Goal: Browse casually: Explore the website without a specific task or goal

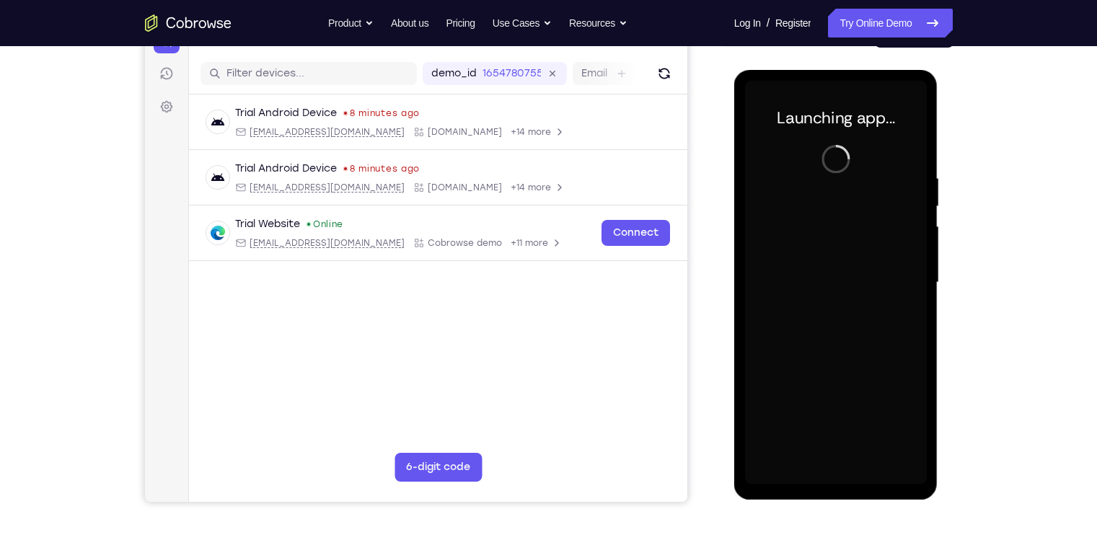
scroll to position [174, 0]
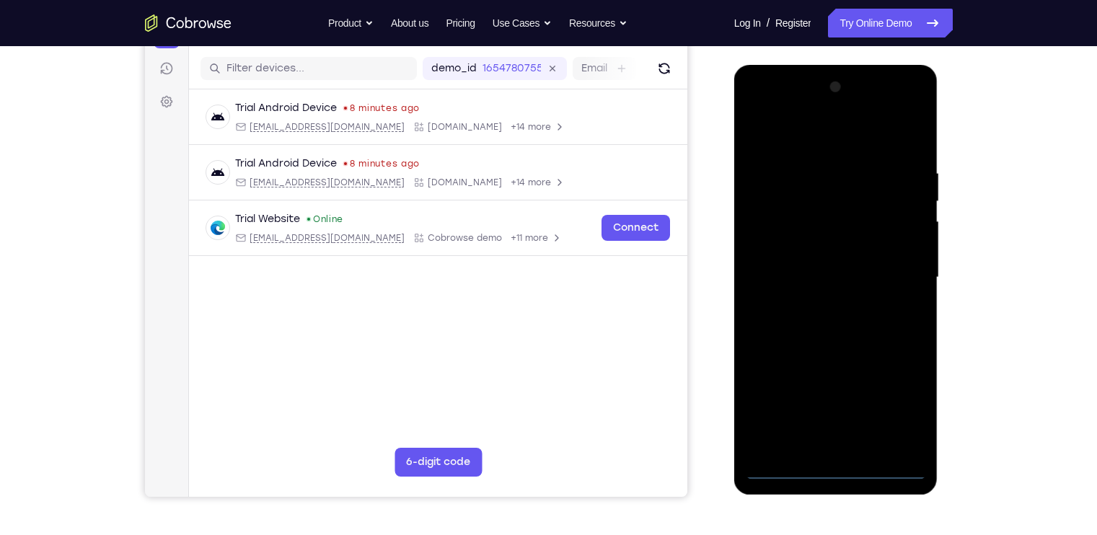
click at [831, 471] on div at bounding box center [836, 278] width 182 height 404
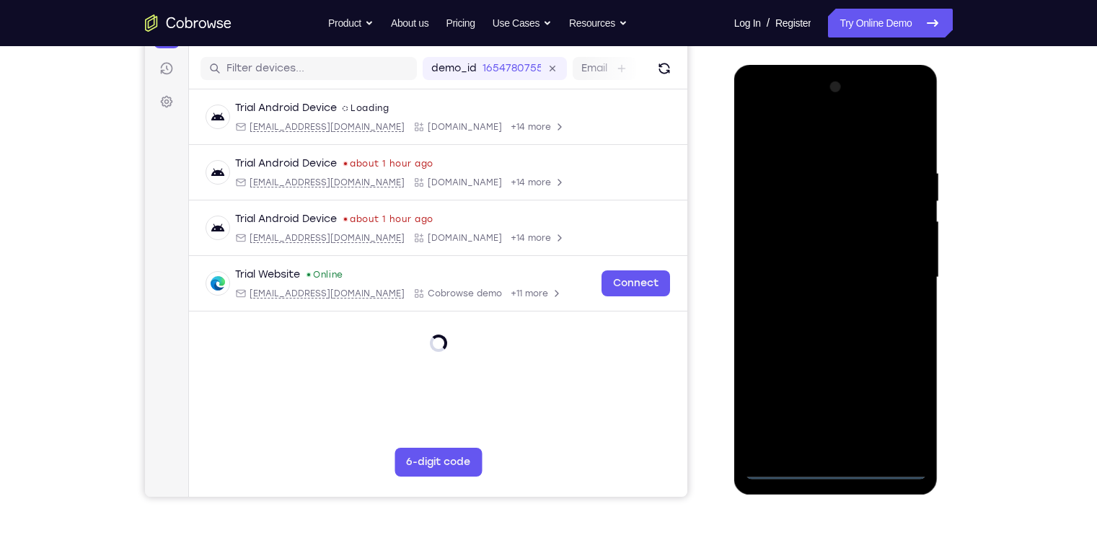
click at [831, 471] on div at bounding box center [836, 278] width 182 height 404
click at [895, 401] on div at bounding box center [836, 278] width 182 height 404
click at [759, 107] on div at bounding box center [836, 278] width 182 height 404
click at [803, 200] on div at bounding box center [836, 278] width 182 height 404
click at [829, 156] on div at bounding box center [836, 278] width 182 height 404
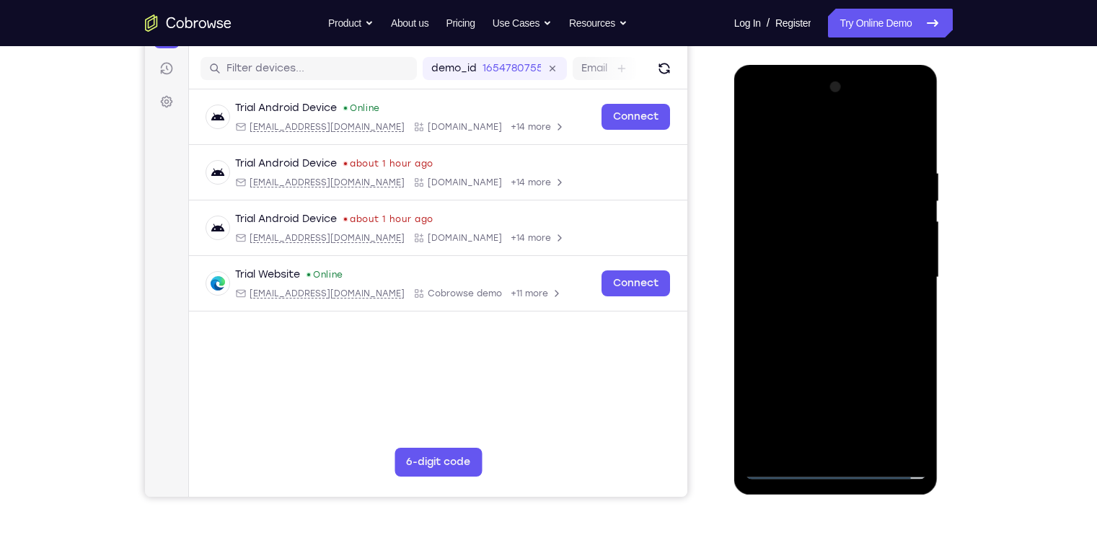
click at [843, 198] on div at bounding box center [836, 278] width 182 height 404
click at [789, 181] on div at bounding box center [836, 278] width 182 height 404
drag, startPoint x: 855, startPoint y: 370, endPoint x: 855, endPoint y: 244, distance: 125.4
click at [855, 244] on div at bounding box center [836, 278] width 182 height 404
drag, startPoint x: 867, startPoint y: 414, endPoint x: 842, endPoint y: 224, distance: 191.2
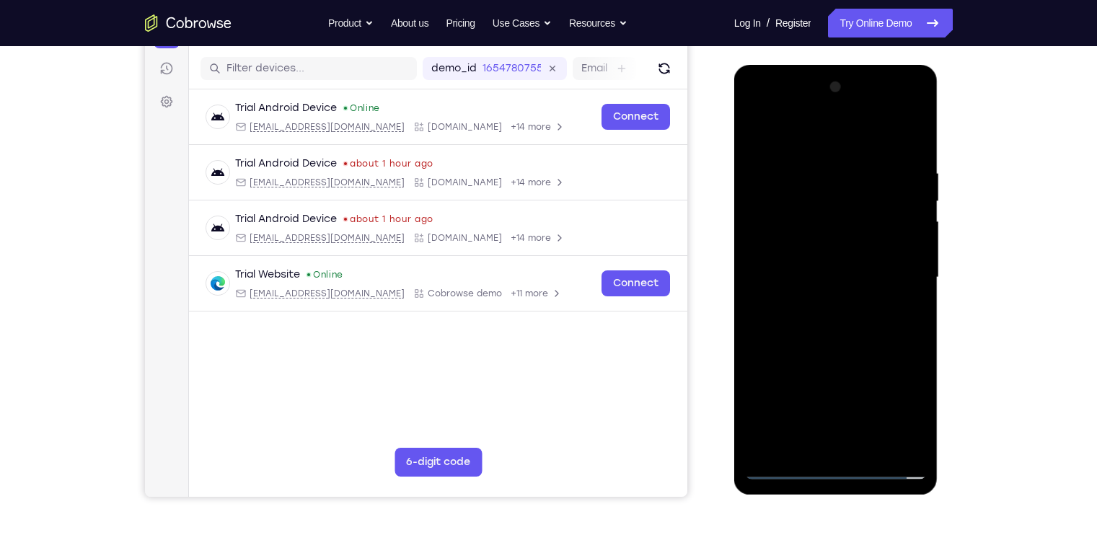
click at [842, 224] on div at bounding box center [836, 278] width 182 height 404
drag, startPoint x: 864, startPoint y: 373, endPoint x: 851, endPoint y: 194, distance: 179.3
click at [851, 194] on div at bounding box center [836, 278] width 182 height 404
drag, startPoint x: 869, startPoint y: 388, endPoint x: 858, endPoint y: 174, distance: 213.7
click at [858, 174] on div at bounding box center [836, 278] width 182 height 404
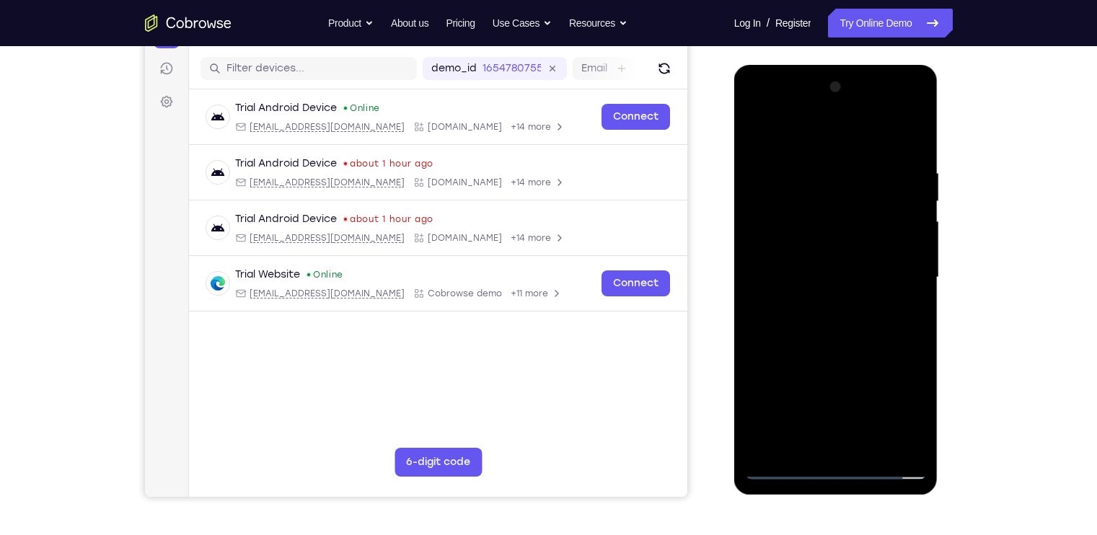
drag, startPoint x: 869, startPoint y: 428, endPoint x: 851, endPoint y: 222, distance: 207.0
click at [851, 222] on div at bounding box center [836, 278] width 182 height 404
drag, startPoint x: 834, startPoint y: 374, endPoint x: 829, endPoint y: 108, distance: 266.1
click at [829, 108] on div at bounding box center [836, 278] width 182 height 404
drag, startPoint x: 859, startPoint y: 367, endPoint x: 856, endPoint y: 200, distance: 167.3
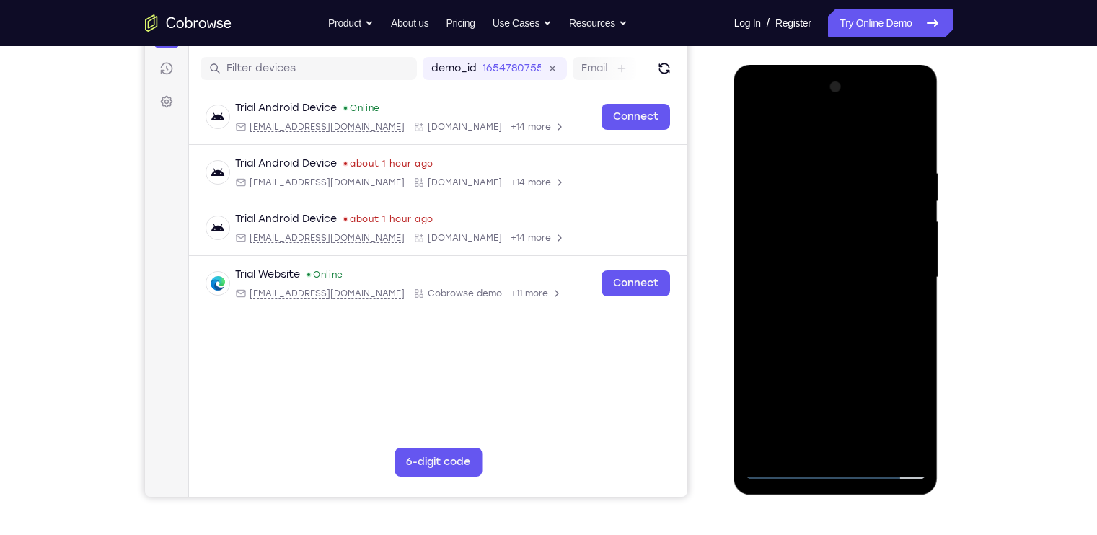
click at [856, 200] on div at bounding box center [836, 278] width 182 height 404
click at [818, 111] on div at bounding box center [836, 278] width 182 height 404
click at [825, 271] on div at bounding box center [836, 278] width 182 height 404
drag, startPoint x: 832, startPoint y: 360, endPoint x: 830, endPoint y: 318, distance: 41.9
click at [830, 318] on div at bounding box center [836, 278] width 182 height 404
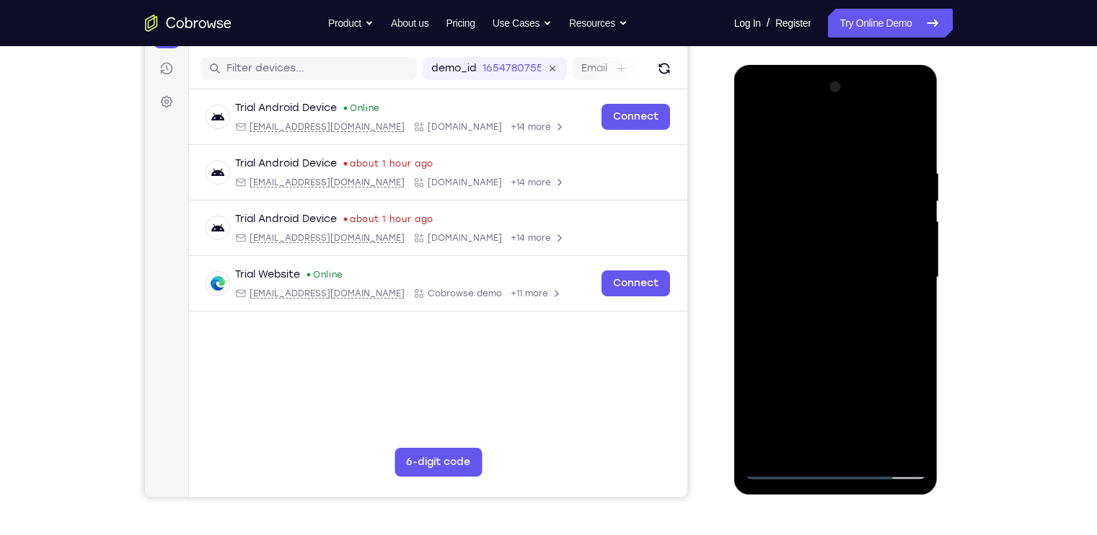
click at [914, 451] on div at bounding box center [836, 278] width 182 height 404
drag, startPoint x: 864, startPoint y: 363, endPoint x: 854, endPoint y: 224, distance: 139.5
click at [854, 224] on div at bounding box center [836, 278] width 182 height 404
drag, startPoint x: 868, startPoint y: 373, endPoint x: 849, endPoint y: 161, distance: 213.5
click at [849, 161] on div at bounding box center [836, 278] width 182 height 404
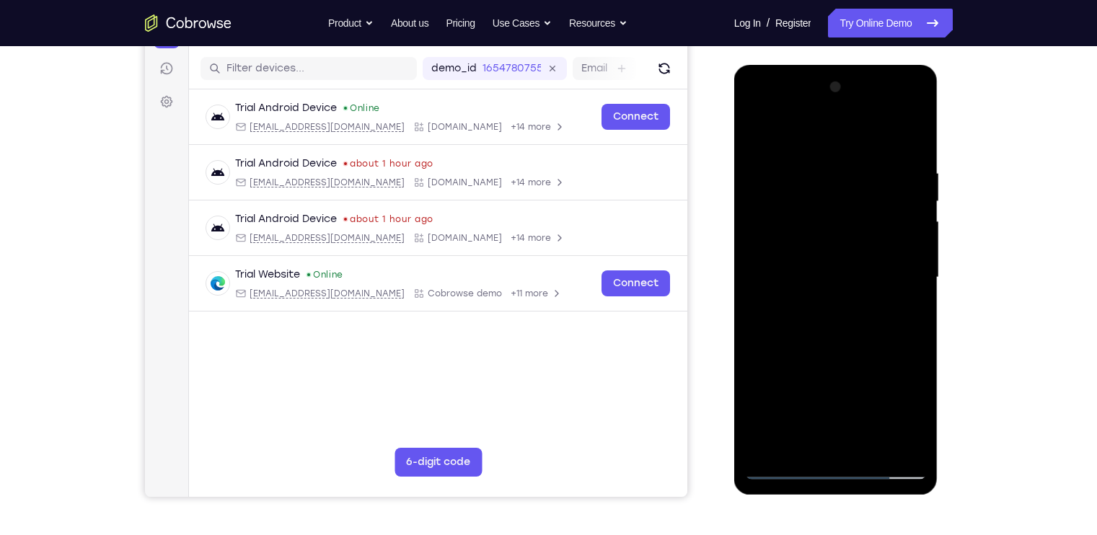
drag, startPoint x: 854, startPoint y: 298, endPoint x: 858, endPoint y: 151, distance: 147.9
click at [858, 151] on div at bounding box center [836, 278] width 182 height 404
drag, startPoint x: 797, startPoint y: 428, endPoint x: 789, endPoint y: 161, distance: 266.9
click at [789, 161] on div at bounding box center [836, 278] width 182 height 404
drag, startPoint x: 825, startPoint y: 304, endPoint x: 822, endPoint y: 174, distance: 130.5
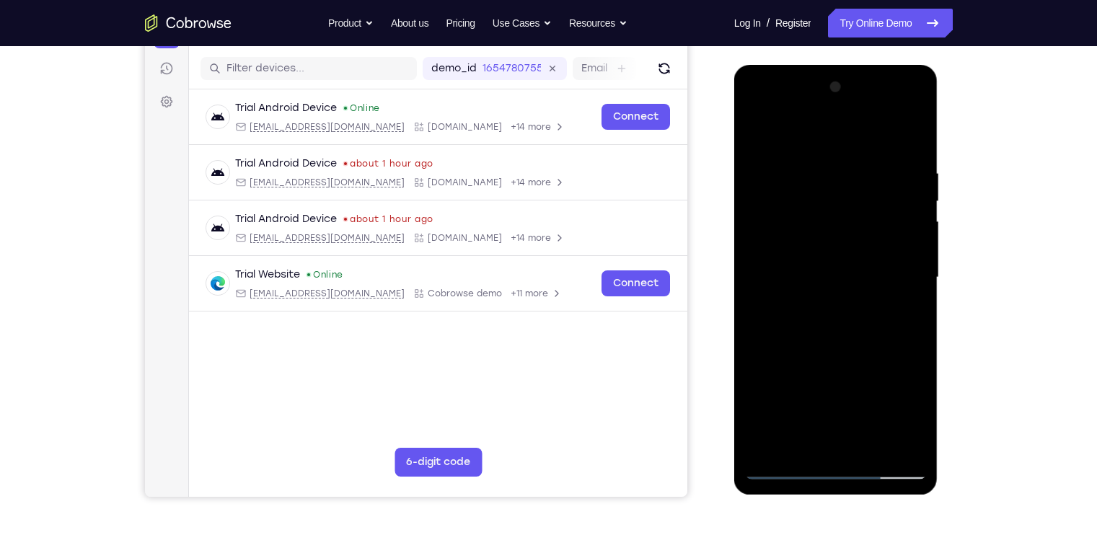
click at [822, 174] on div at bounding box center [836, 278] width 182 height 404
click at [823, 241] on div at bounding box center [836, 278] width 182 height 404
click at [832, 165] on div at bounding box center [836, 278] width 182 height 404
drag, startPoint x: 851, startPoint y: 358, endPoint x: 848, endPoint y: 174, distance: 183.9
click at [848, 174] on div at bounding box center [836, 278] width 182 height 404
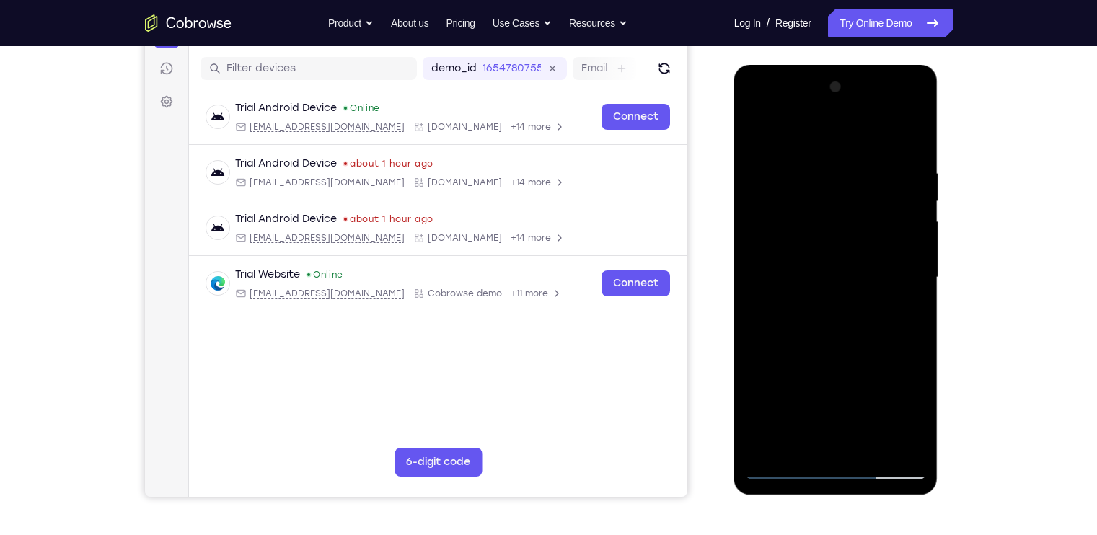
drag, startPoint x: 858, startPoint y: 366, endPoint x: 857, endPoint y: 248, distance: 117.5
click at [857, 248] on div at bounding box center [836, 278] width 182 height 404
click at [842, 274] on div at bounding box center [836, 278] width 182 height 404
click at [812, 168] on div at bounding box center [836, 278] width 182 height 404
drag, startPoint x: 829, startPoint y: 322, endPoint x: 829, endPoint y: 172, distance: 150.0
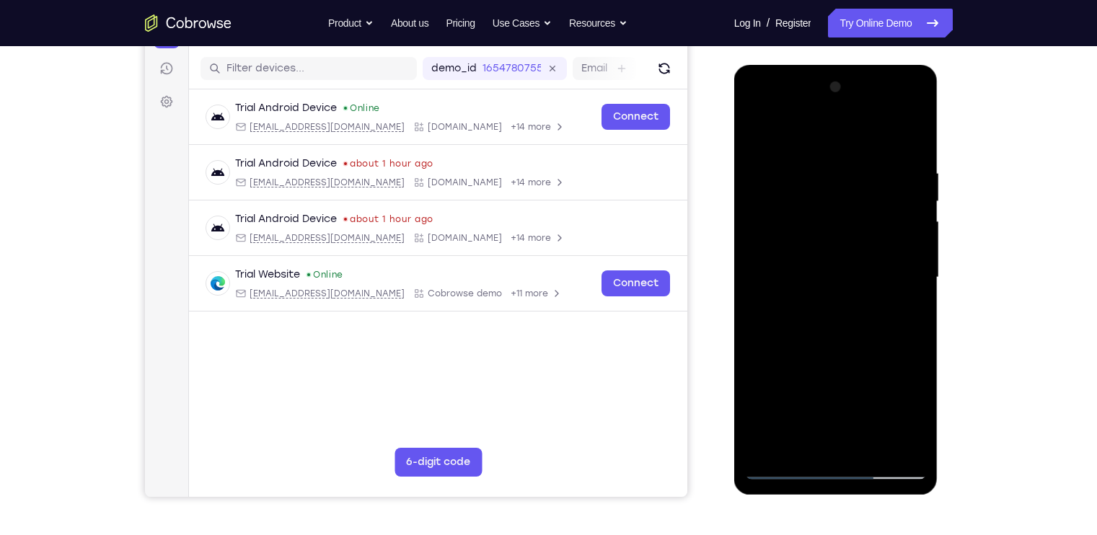
click at [829, 172] on div at bounding box center [836, 278] width 182 height 404
drag, startPoint x: 851, startPoint y: 351, endPoint x: 858, endPoint y: 197, distance: 154.4
click at [858, 197] on div at bounding box center [836, 278] width 182 height 404
drag, startPoint x: 867, startPoint y: 360, endPoint x: 863, endPoint y: 190, distance: 170.2
click at [863, 190] on div at bounding box center [836, 278] width 182 height 404
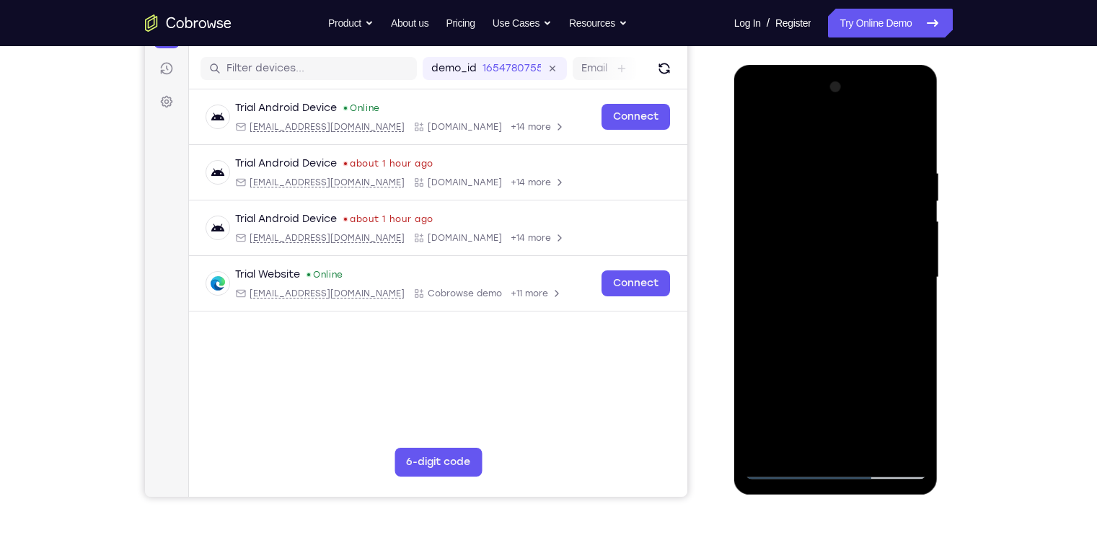
drag, startPoint x: 864, startPoint y: 338, endPoint x: 868, endPoint y: 150, distance: 188.2
click at [868, 150] on div at bounding box center [836, 278] width 182 height 404
drag, startPoint x: 867, startPoint y: 363, endPoint x: 863, endPoint y: 167, distance: 195.4
click at [863, 167] on div at bounding box center [836, 278] width 182 height 404
drag, startPoint x: 869, startPoint y: 373, endPoint x: 869, endPoint y: 233, distance: 139.9
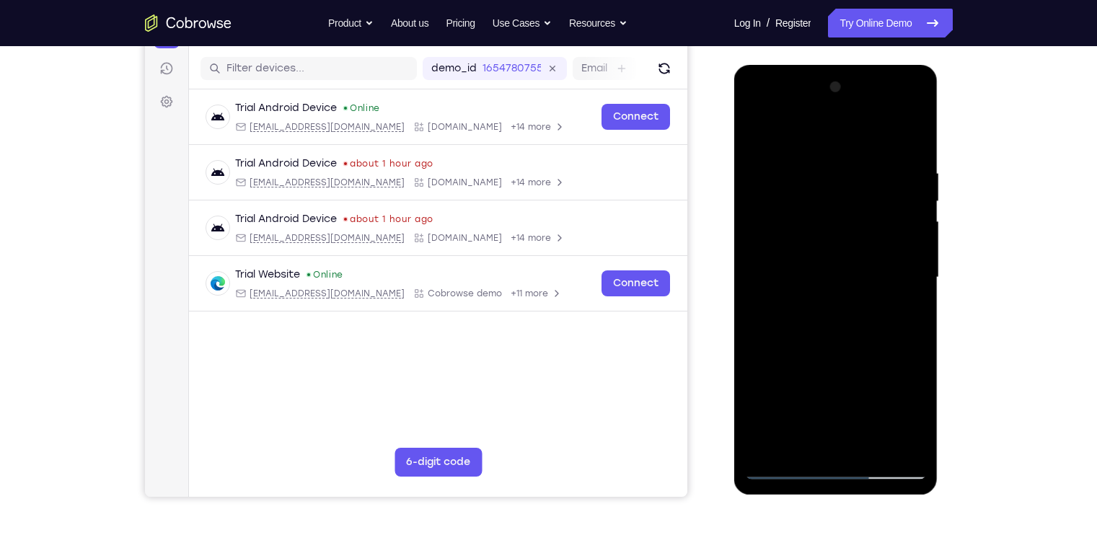
click at [869, 233] on div at bounding box center [836, 278] width 182 height 404
click at [868, 372] on div at bounding box center [836, 278] width 182 height 404
click at [895, 117] on div at bounding box center [836, 278] width 182 height 404
click at [862, 220] on div at bounding box center [836, 278] width 182 height 404
click at [840, 265] on div at bounding box center [836, 278] width 182 height 404
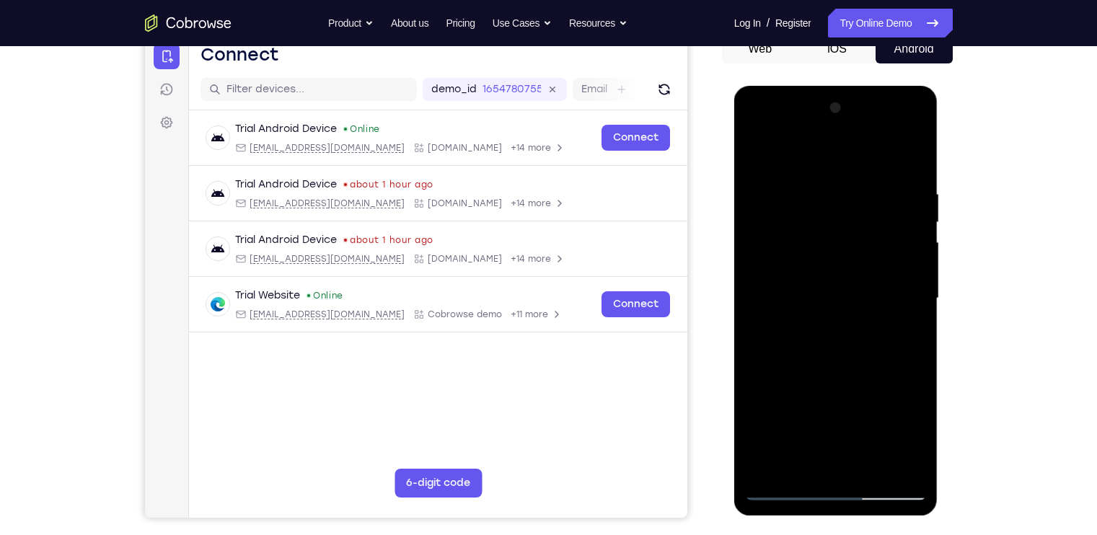
scroll to position [147, 0]
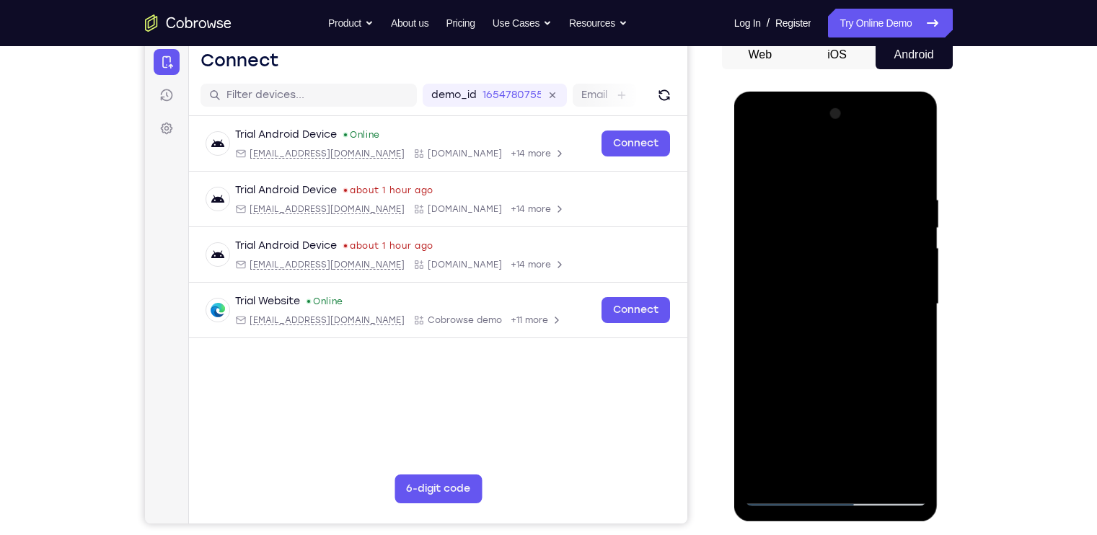
click at [820, 296] on div at bounding box center [836, 304] width 182 height 404
click at [771, 315] on div at bounding box center [836, 304] width 182 height 404
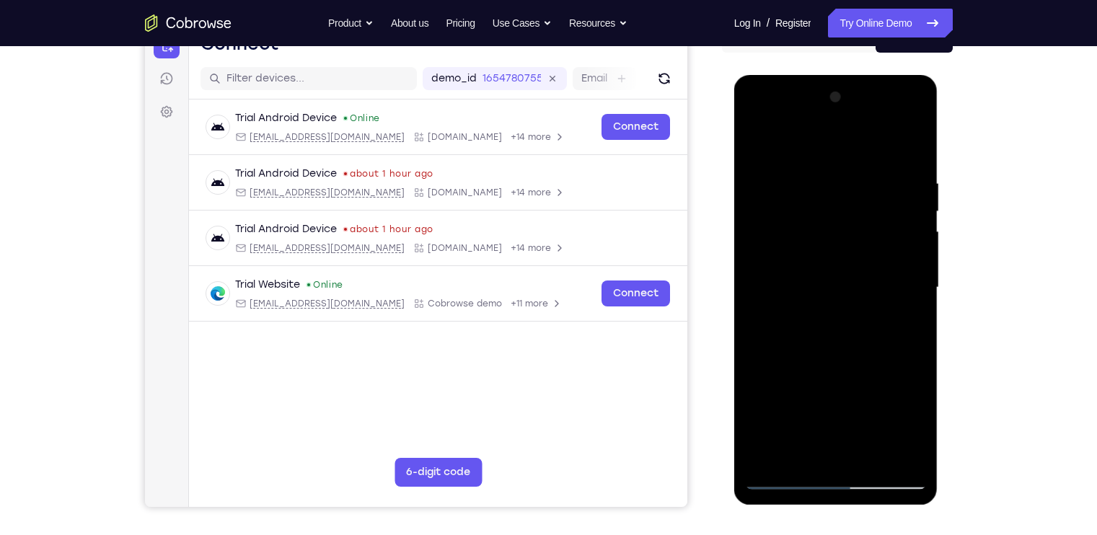
scroll to position [166, 0]
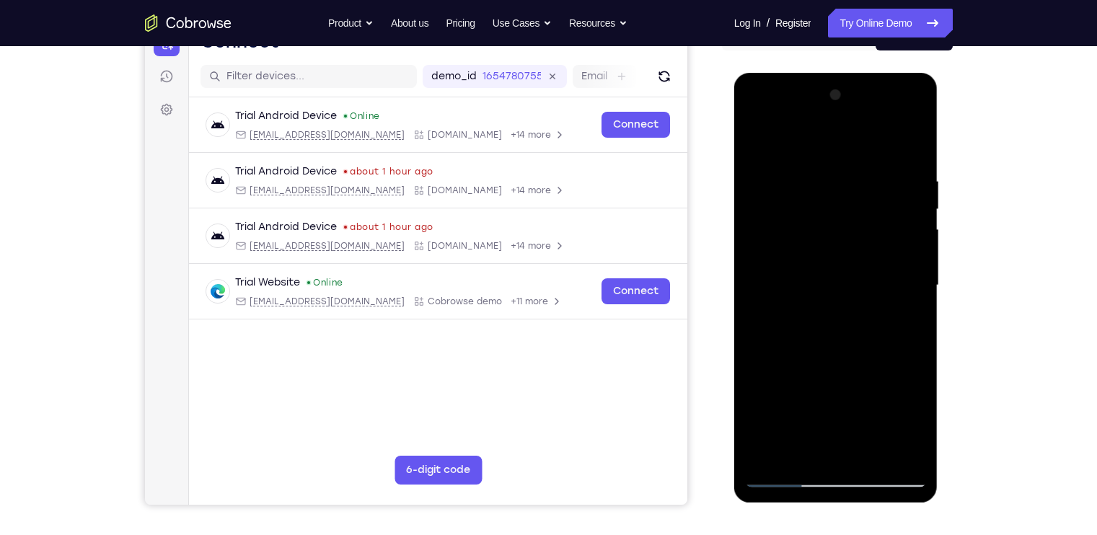
click at [815, 288] on div at bounding box center [836, 286] width 182 height 404
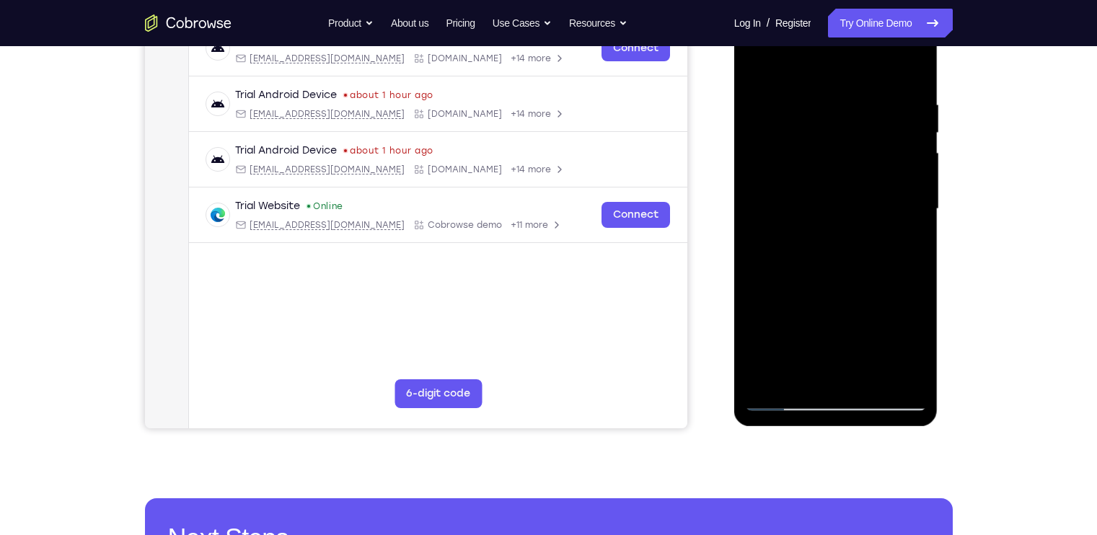
scroll to position [243, 0]
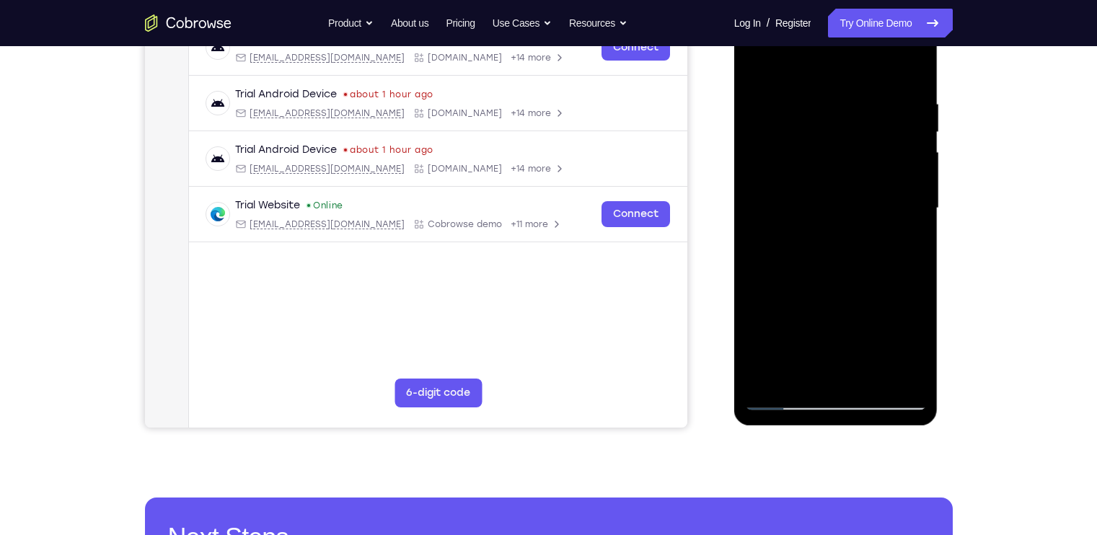
click at [895, 397] on div at bounding box center [836, 208] width 182 height 404
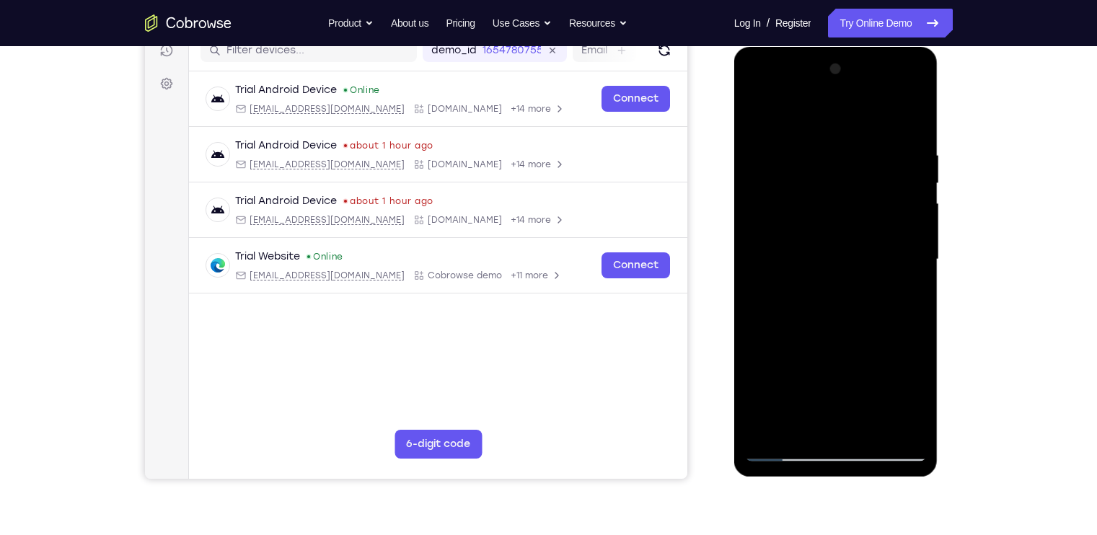
scroll to position [191, 0]
click at [822, 221] on div at bounding box center [836, 260] width 182 height 404
click at [885, 447] on div at bounding box center [836, 260] width 182 height 404
click at [880, 222] on div at bounding box center [836, 260] width 182 height 404
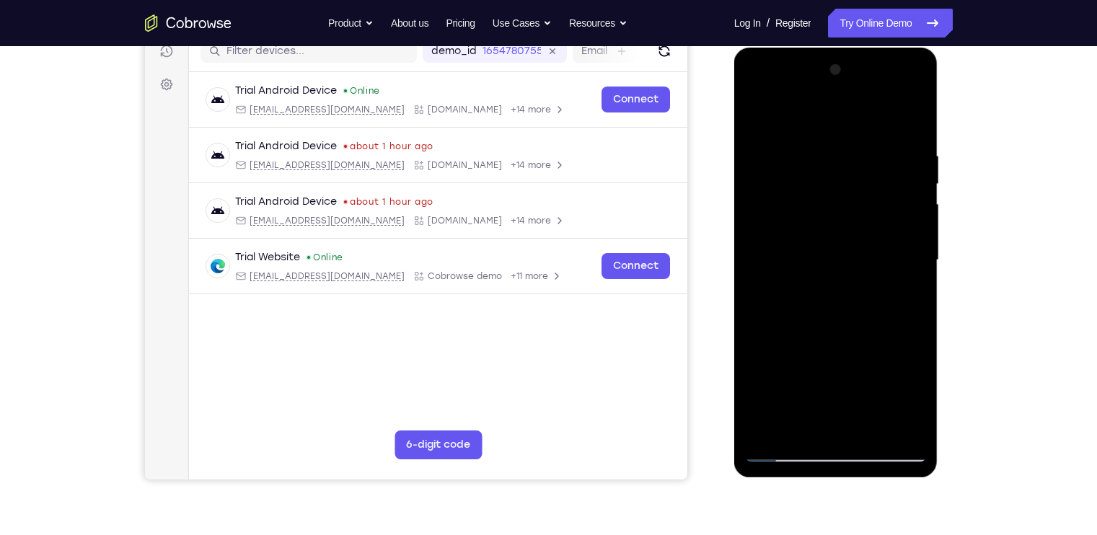
click at [890, 276] on div at bounding box center [836, 260] width 182 height 404
click at [804, 227] on div at bounding box center [836, 260] width 182 height 404
click at [894, 276] on div at bounding box center [836, 260] width 182 height 404
click at [900, 274] on div at bounding box center [836, 260] width 182 height 404
drag, startPoint x: 895, startPoint y: 245, endPoint x: 876, endPoint y: 174, distance: 73.3
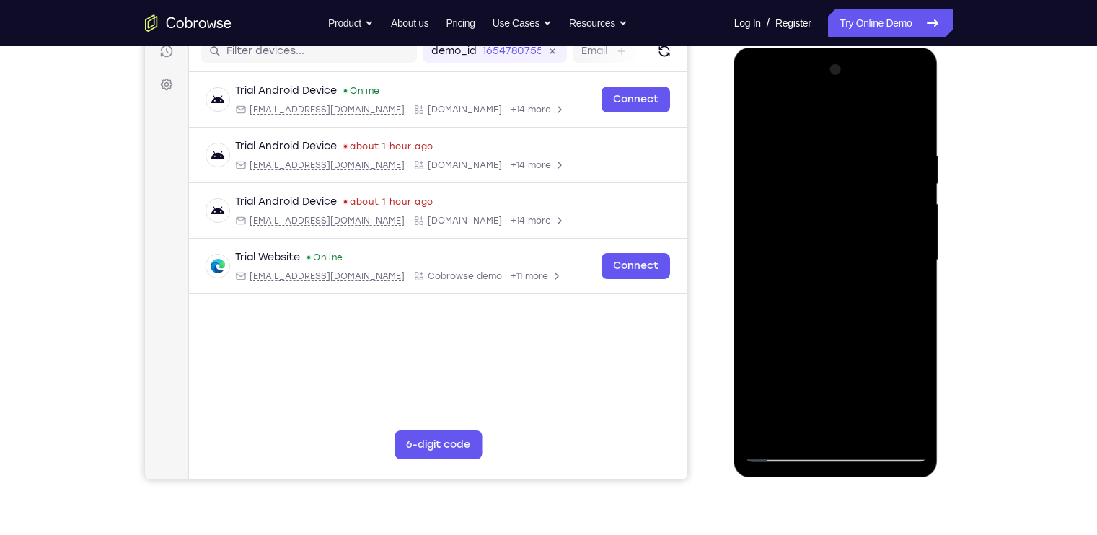
click at [876, 174] on div at bounding box center [836, 260] width 182 height 404
click at [890, 99] on div at bounding box center [836, 260] width 182 height 404
click at [854, 195] on div at bounding box center [836, 260] width 182 height 404
click at [898, 90] on div at bounding box center [836, 260] width 182 height 404
click at [854, 227] on div at bounding box center [836, 260] width 182 height 404
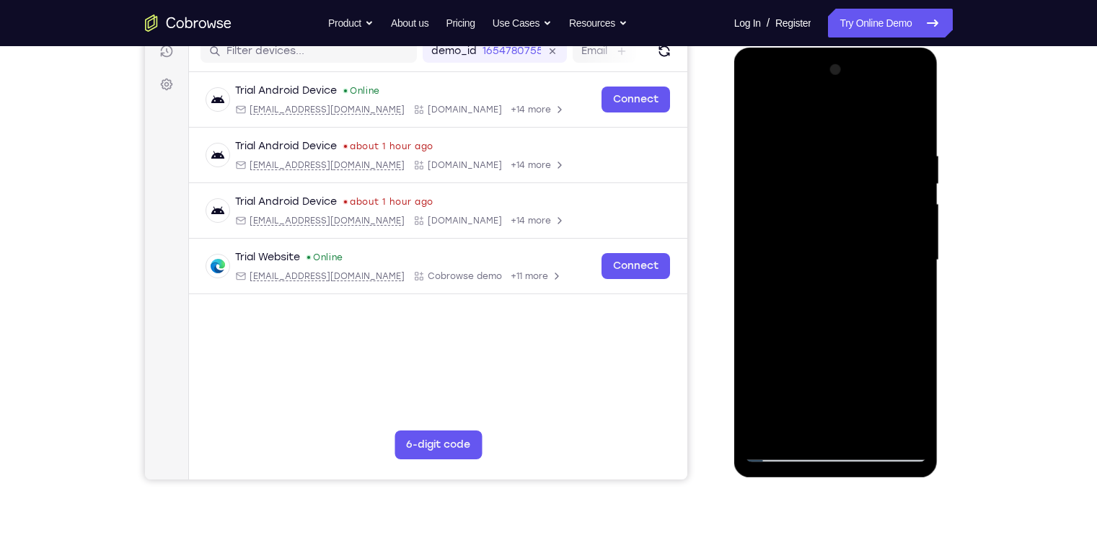
click at [844, 237] on div at bounding box center [836, 260] width 182 height 404
click at [887, 272] on div at bounding box center [836, 260] width 182 height 404
click at [772, 228] on div at bounding box center [836, 260] width 182 height 404
click at [833, 276] on div at bounding box center [836, 260] width 182 height 404
click at [895, 94] on div at bounding box center [836, 260] width 182 height 404
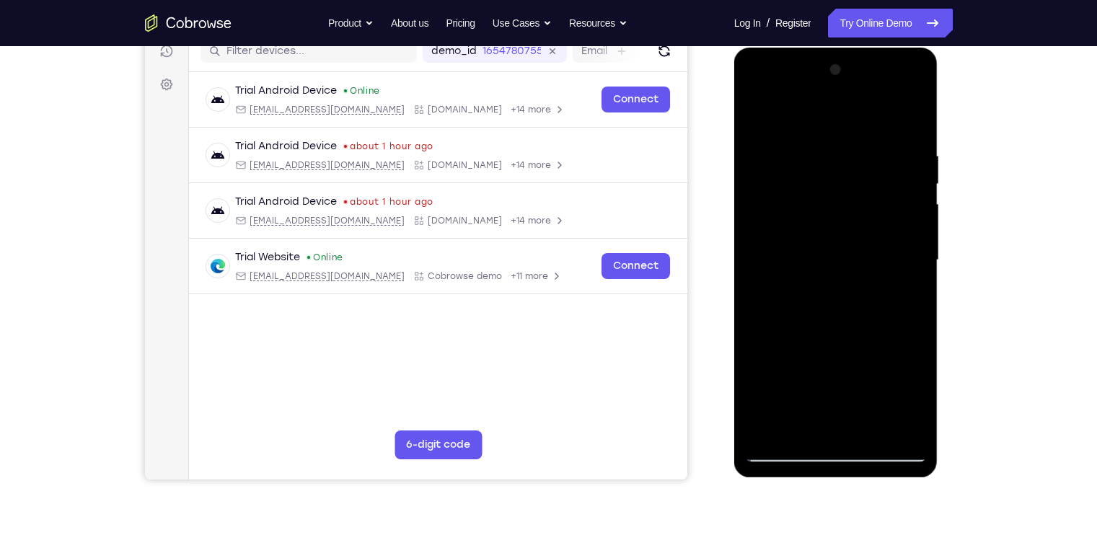
click at [840, 143] on div at bounding box center [836, 260] width 182 height 404
click at [841, 239] on div at bounding box center [836, 260] width 182 height 404
click at [861, 275] on div at bounding box center [836, 260] width 182 height 404
click at [893, 276] on div at bounding box center [836, 260] width 182 height 404
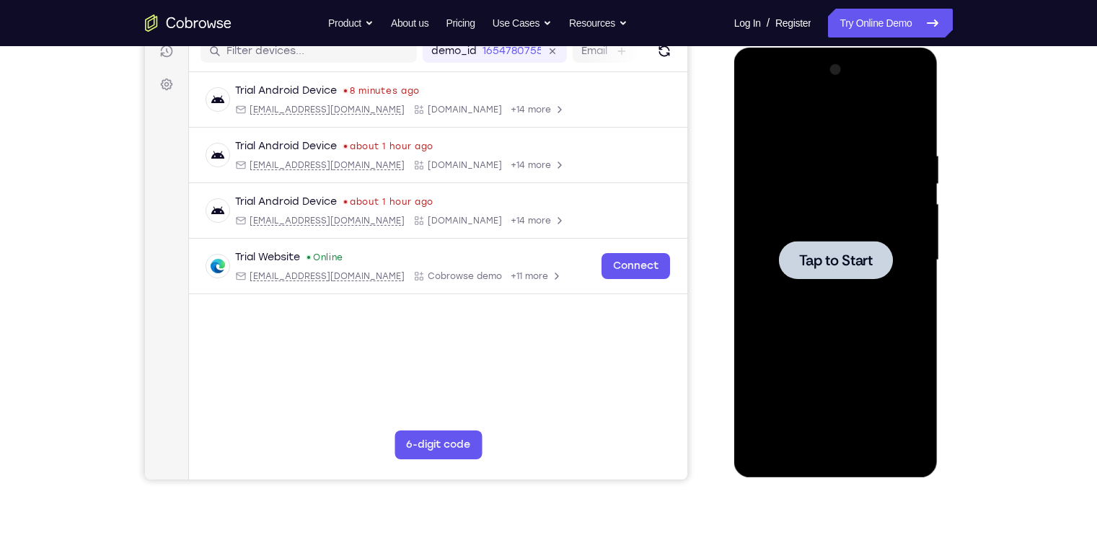
click at [905, 262] on div at bounding box center [836, 260] width 182 height 404
click at [838, 455] on div at bounding box center [836, 260] width 182 height 404
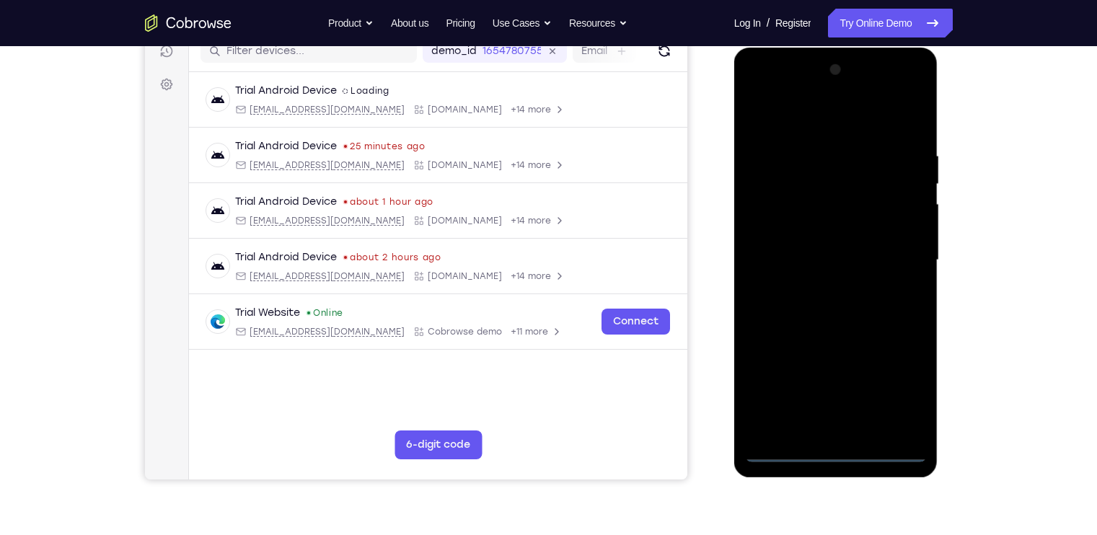
click at [891, 391] on div at bounding box center [836, 260] width 182 height 404
click at [763, 97] on div at bounding box center [836, 260] width 182 height 404
click at [841, 175] on div at bounding box center [836, 260] width 182 height 404
click at [824, 140] on div at bounding box center [836, 260] width 182 height 404
click at [824, 232] on div at bounding box center [836, 260] width 182 height 404
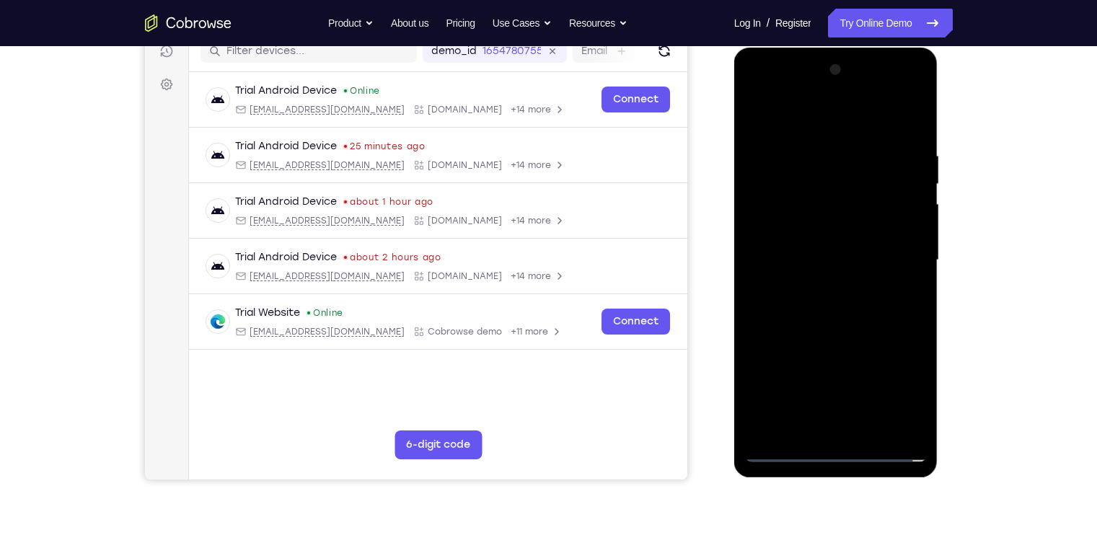
drag, startPoint x: 833, startPoint y: 333, endPoint x: 827, endPoint y: 250, distance: 83.1
click at [827, 250] on div at bounding box center [836, 260] width 182 height 404
drag, startPoint x: 823, startPoint y: 345, endPoint x: 826, endPoint y: 232, distance: 113.2
click at [826, 232] on div at bounding box center [836, 260] width 182 height 404
drag, startPoint x: 841, startPoint y: 359, endPoint x: 831, endPoint y: 205, distance: 154.6
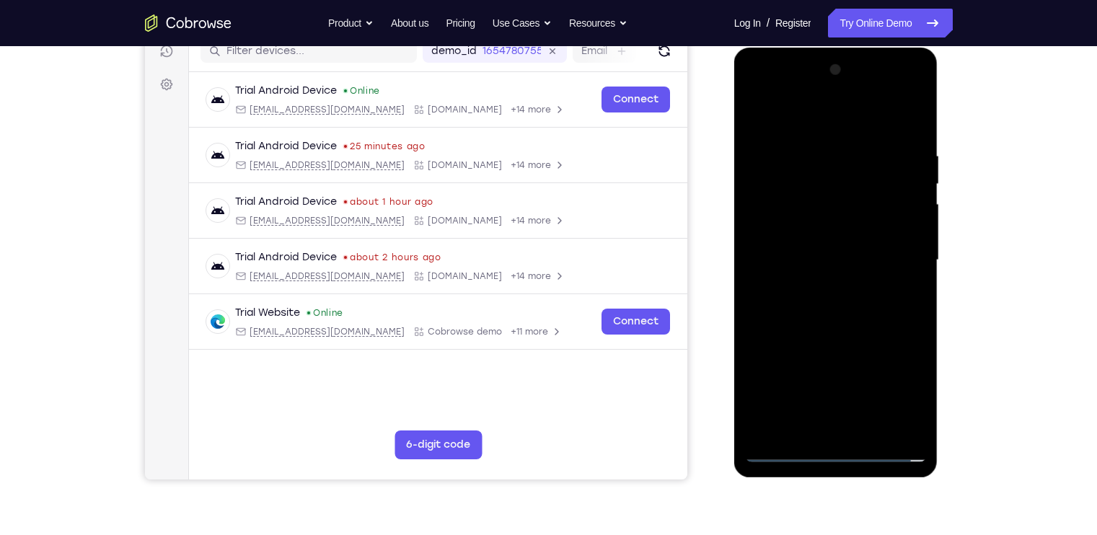
click at [831, 205] on div at bounding box center [836, 260] width 182 height 404
drag, startPoint x: 840, startPoint y: 355, endPoint x: 843, endPoint y: 257, distance: 98.1
click at [843, 257] on div at bounding box center [836, 260] width 182 height 404
drag, startPoint x: 843, startPoint y: 342, endPoint x: 839, endPoint y: 194, distance: 148.6
click at [839, 194] on div at bounding box center [836, 260] width 182 height 404
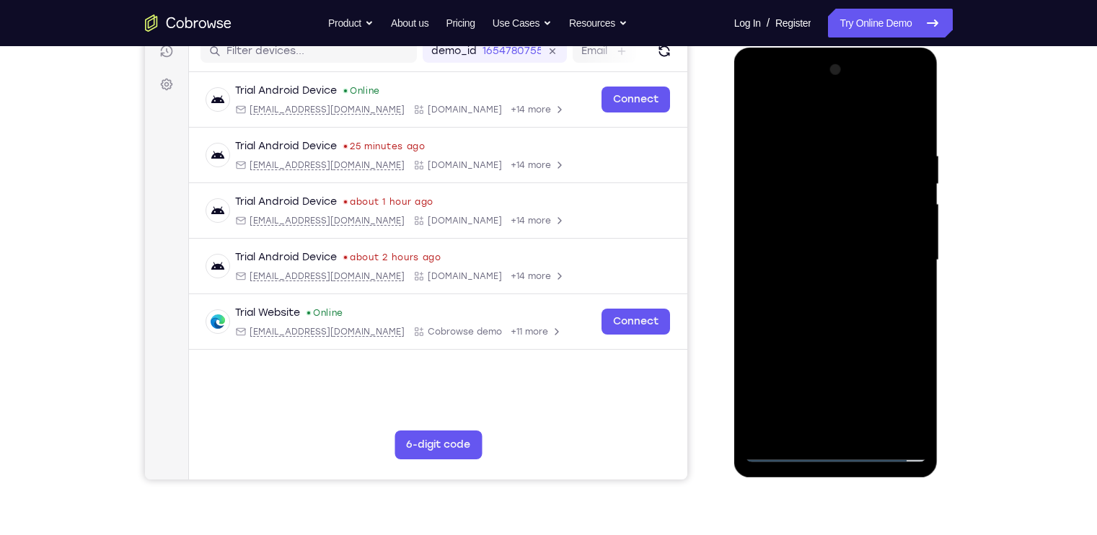
drag, startPoint x: 849, startPoint y: 348, endPoint x: 847, endPoint y: 195, distance: 152.8
click at [847, 195] on div at bounding box center [836, 260] width 182 height 404
drag, startPoint x: 851, startPoint y: 352, endPoint x: 851, endPoint y: 212, distance: 139.9
click at [851, 212] on div at bounding box center [836, 260] width 182 height 404
click at [854, 205] on div at bounding box center [836, 260] width 182 height 404
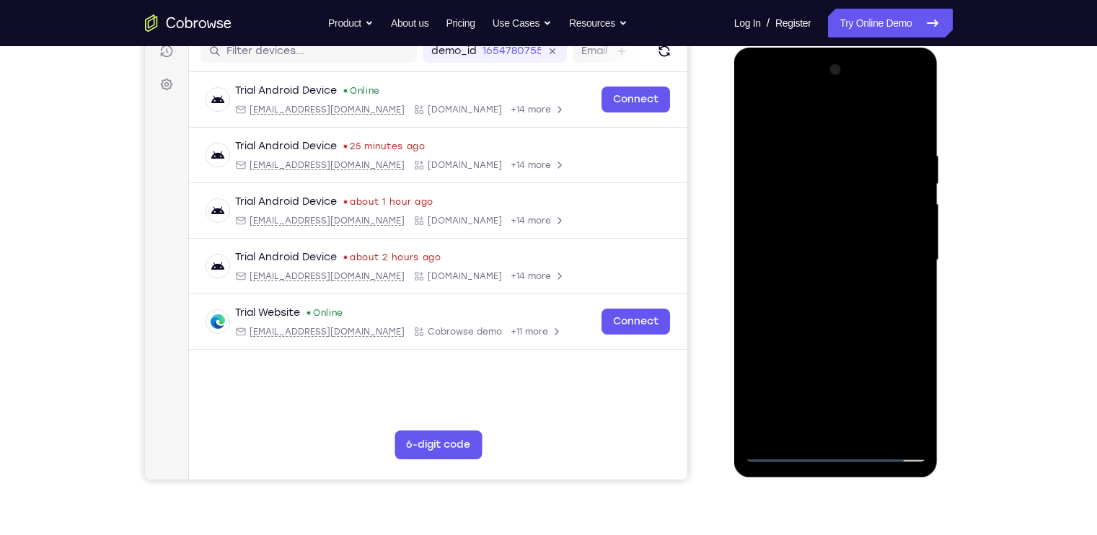
click at [899, 98] on div at bounding box center [836, 260] width 182 height 404
click at [846, 154] on div at bounding box center [836, 260] width 182 height 404
drag, startPoint x: 856, startPoint y: 331, endPoint x: 856, endPoint y: 186, distance: 144.9
click at [856, 186] on div at bounding box center [836, 260] width 182 height 404
drag, startPoint x: 856, startPoint y: 314, endPoint x: 860, endPoint y: 182, distance: 132.0
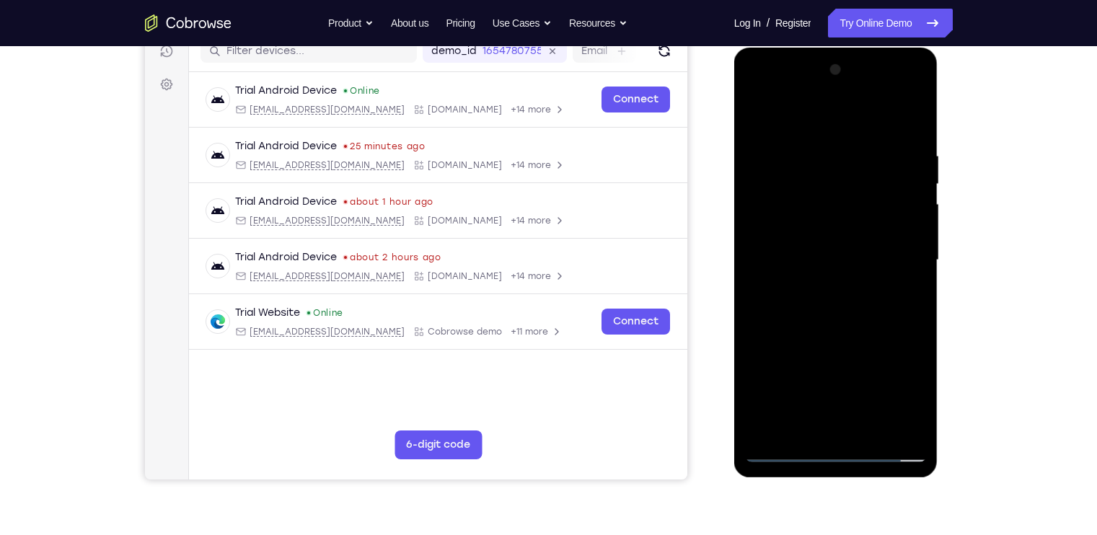
click at [860, 182] on div at bounding box center [836, 260] width 182 height 404
click at [846, 275] on div at bounding box center [836, 260] width 182 height 404
click at [827, 149] on div at bounding box center [836, 260] width 182 height 404
drag, startPoint x: 843, startPoint y: 316, endPoint x: 848, endPoint y: 179, distance: 137.8
click at [848, 179] on div at bounding box center [836, 260] width 182 height 404
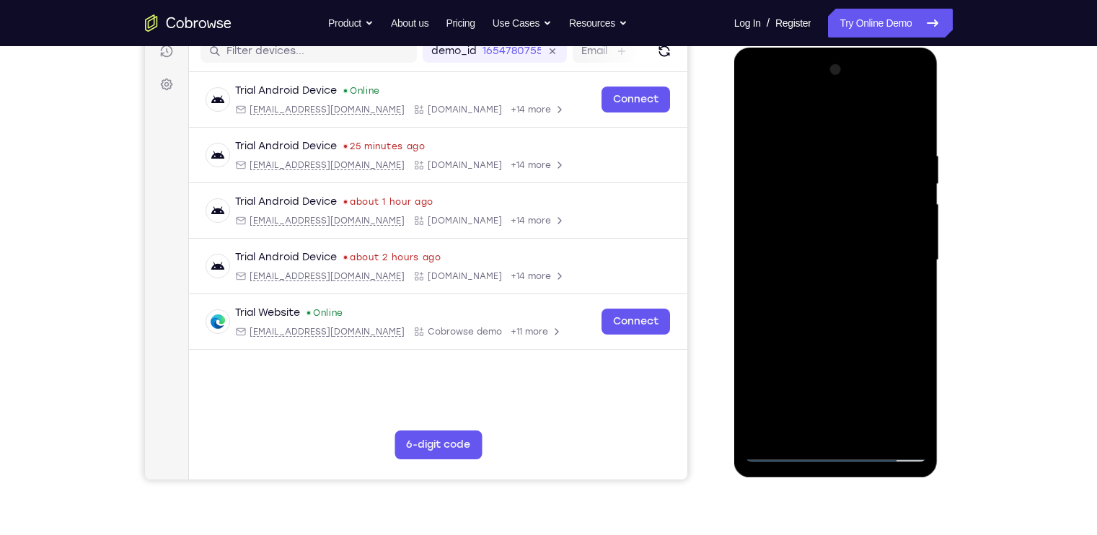
drag, startPoint x: 838, startPoint y: 332, endPoint x: 838, endPoint y: 170, distance: 162.2
click at [838, 170] on div at bounding box center [836, 260] width 182 height 404
drag, startPoint x: 848, startPoint y: 355, endPoint x: 845, endPoint y: 165, distance: 189.6
click at [845, 165] on div at bounding box center [836, 260] width 182 height 404
drag, startPoint x: 835, startPoint y: 338, endPoint x: 830, endPoint y: 195, distance: 142.8
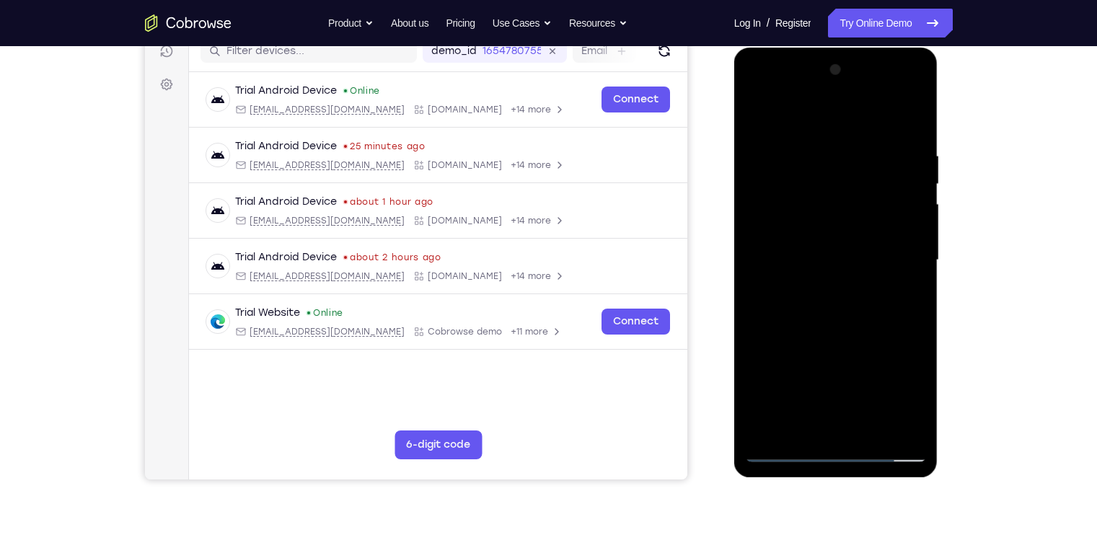
click at [830, 195] on div at bounding box center [836, 260] width 182 height 404
drag, startPoint x: 832, startPoint y: 376, endPoint x: 833, endPoint y: 206, distance: 169.4
click at [833, 206] on div at bounding box center [836, 260] width 182 height 404
drag, startPoint x: 847, startPoint y: 311, endPoint x: 851, endPoint y: 159, distance: 152.2
click at [851, 159] on div at bounding box center [836, 260] width 182 height 404
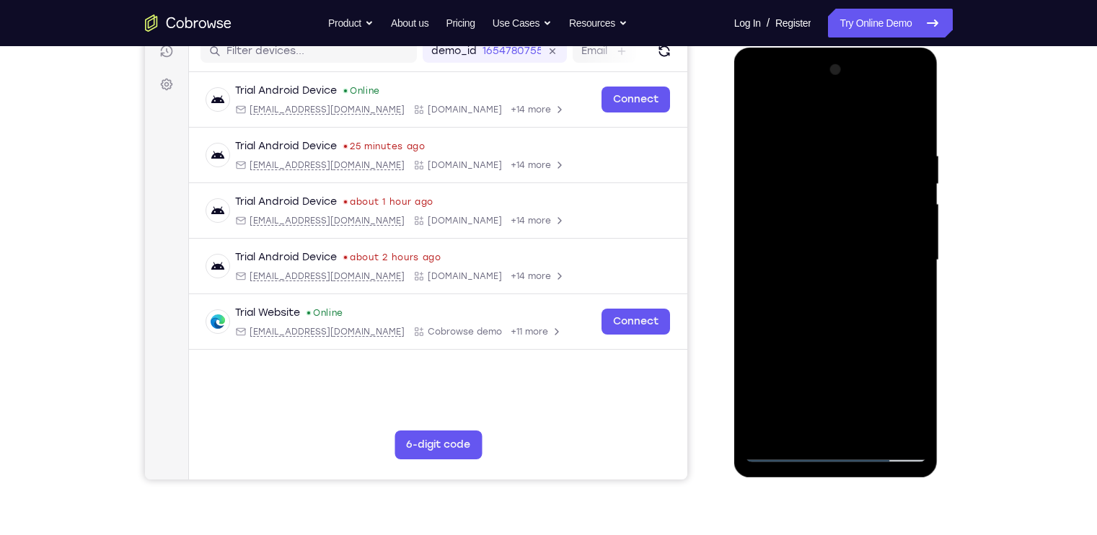
drag, startPoint x: 855, startPoint y: 312, endPoint x: 852, endPoint y: 190, distance: 122.6
click at [852, 190] on div at bounding box center [836, 260] width 182 height 404
click at [852, 254] on div at bounding box center [836, 260] width 182 height 404
click at [843, 142] on div at bounding box center [836, 260] width 182 height 404
drag, startPoint x: 845, startPoint y: 285, endPoint x: 843, endPoint y: 106, distance: 179.5
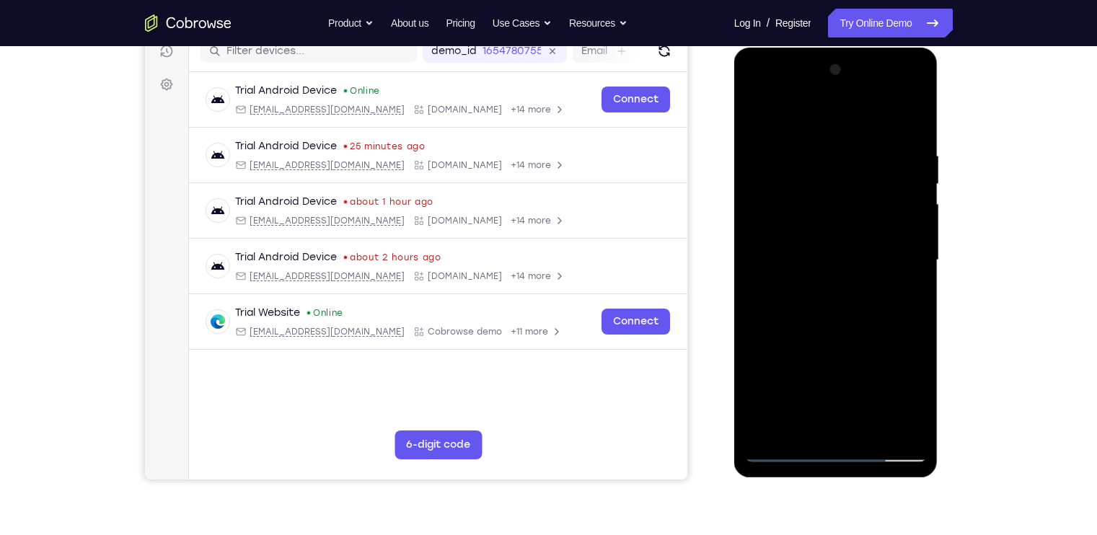
click at [843, 106] on div at bounding box center [836, 260] width 182 height 404
drag, startPoint x: 835, startPoint y: 276, endPoint x: 834, endPoint y: 149, distance: 126.9
click at [834, 149] on div at bounding box center [836, 260] width 182 height 404
drag, startPoint x: 850, startPoint y: 303, endPoint x: 846, endPoint y: 149, distance: 154.3
click at [846, 149] on div at bounding box center [836, 260] width 182 height 404
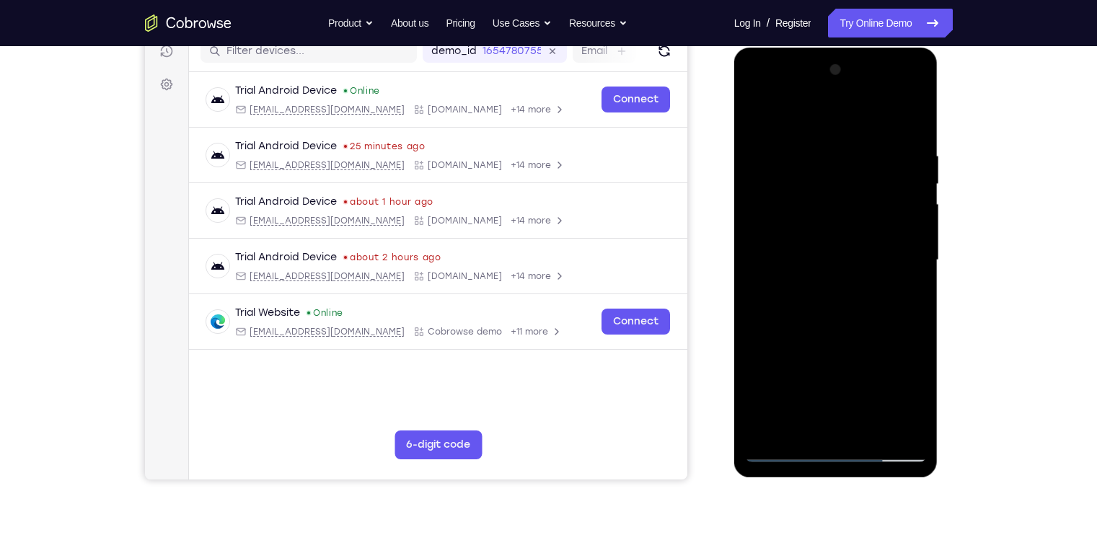
click at [895, 89] on div at bounding box center [836, 260] width 182 height 404
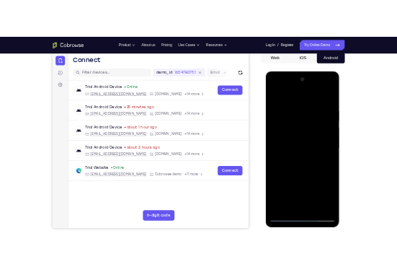
scroll to position [141, 0]
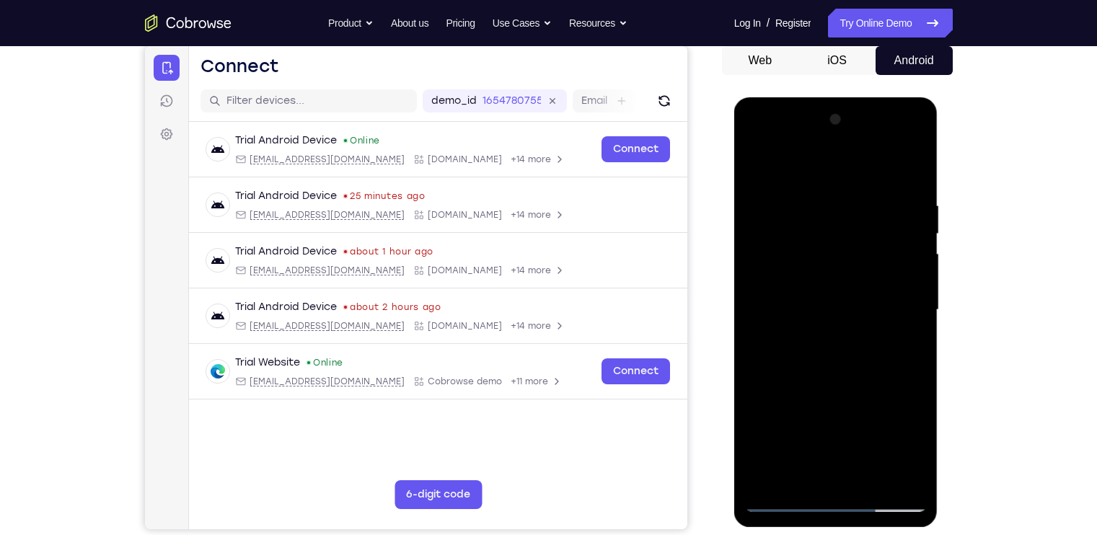
click at [815, 251] on div at bounding box center [836, 310] width 182 height 404
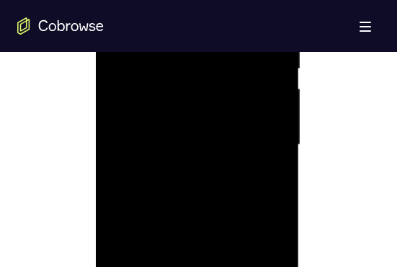
scroll to position [855, 0]
click at [199, 133] on div at bounding box center [198, 146] width 182 height 404
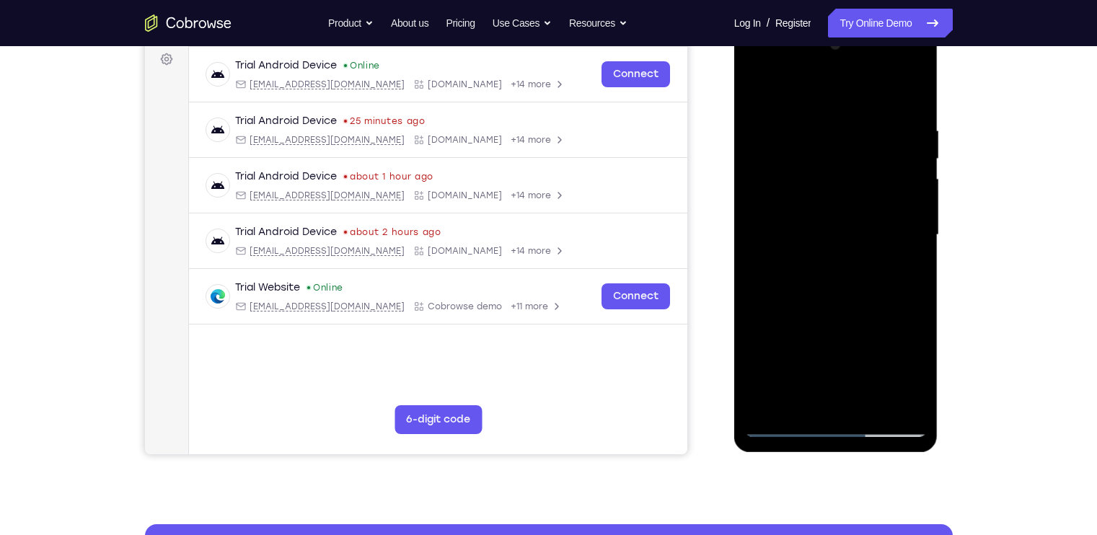
scroll to position [216, 0]
click at [796, 226] on div at bounding box center [836, 235] width 182 height 404
click at [802, 250] on div at bounding box center [836, 235] width 182 height 404
click at [795, 248] on div at bounding box center [836, 235] width 182 height 404
click at [783, 247] on div at bounding box center [836, 235] width 182 height 404
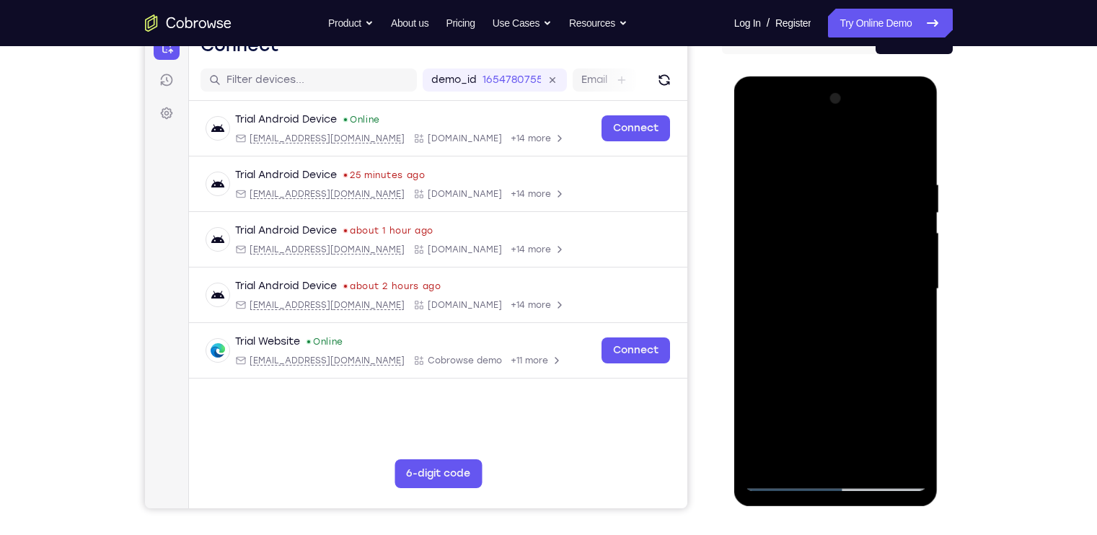
scroll to position [163, 0]
click at [896, 120] on div at bounding box center [836, 289] width 182 height 404
click at [866, 261] on div at bounding box center [836, 289] width 182 height 404
click at [836, 264] on div at bounding box center [836, 289] width 182 height 404
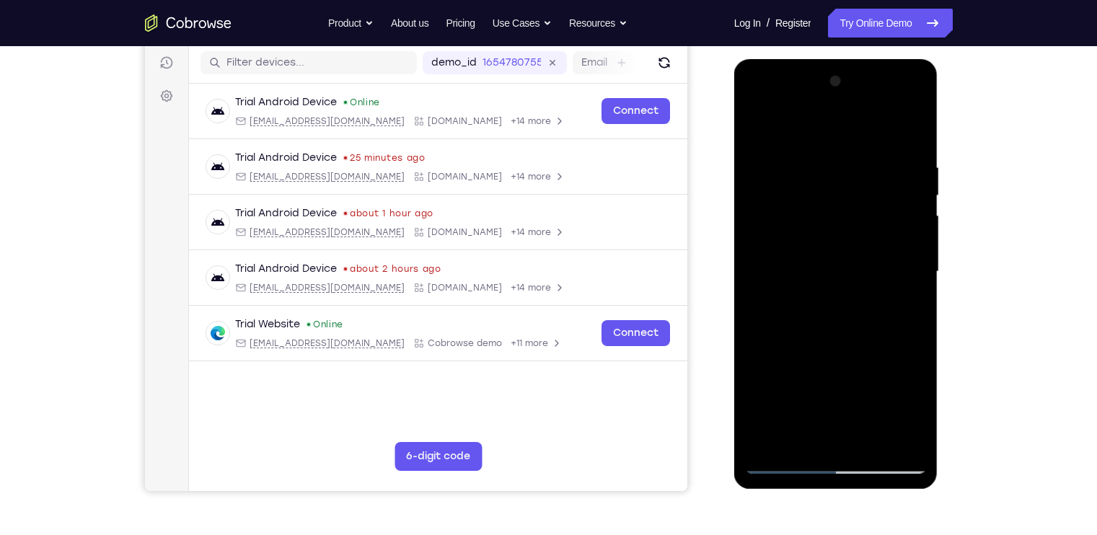
scroll to position [180, 0]
click at [793, 253] on div at bounding box center [836, 271] width 182 height 404
click at [777, 285] on div at bounding box center [836, 271] width 182 height 404
click at [820, 288] on div at bounding box center [836, 271] width 182 height 404
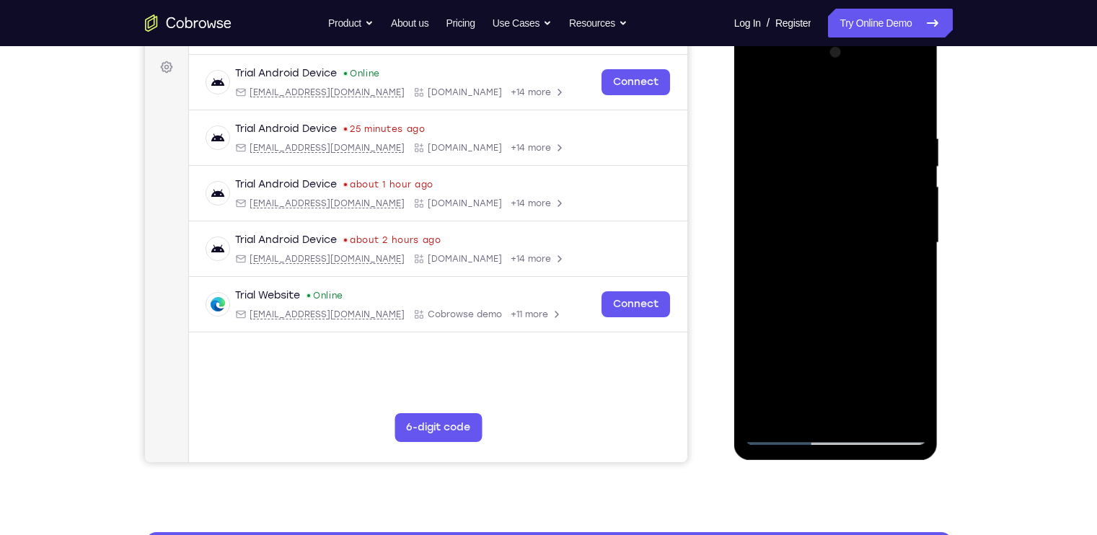
scroll to position [209, 0]
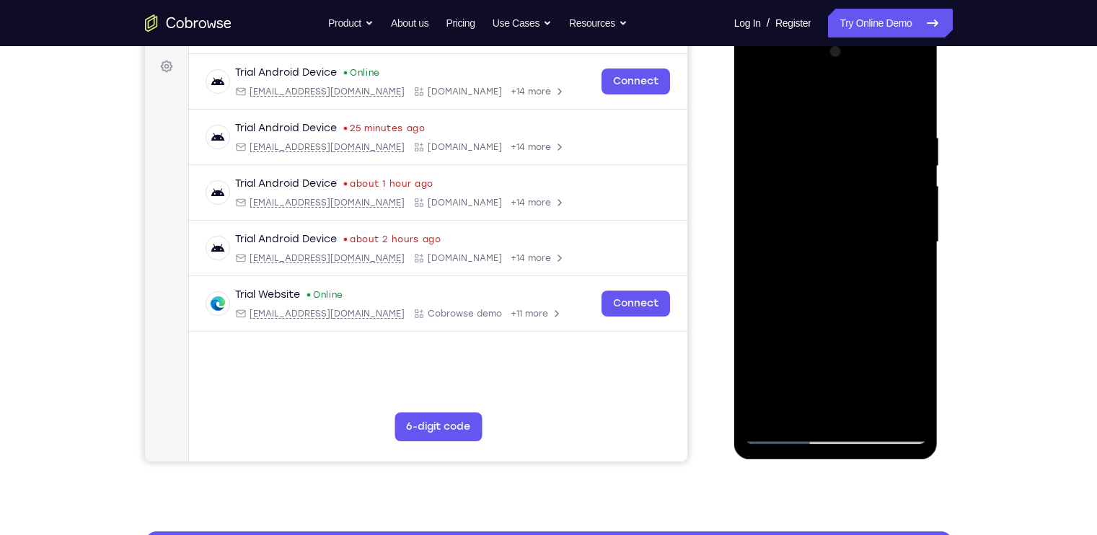
drag, startPoint x: 848, startPoint y: 371, endPoint x: 836, endPoint y: 222, distance: 149.0
click at [836, 222] on div at bounding box center [836, 242] width 182 height 404
drag, startPoint x: 862, startPoint y: 351, endPoint x: 846, endPoint y: 176, distance: 175.9
click at [846, 176] on div at bounding box center [836, 242] width 182 height 404
drag, startPoint x: 849, startPoint y: 301, endPoint x: 856, endPoint y: 122, distance: 179.7
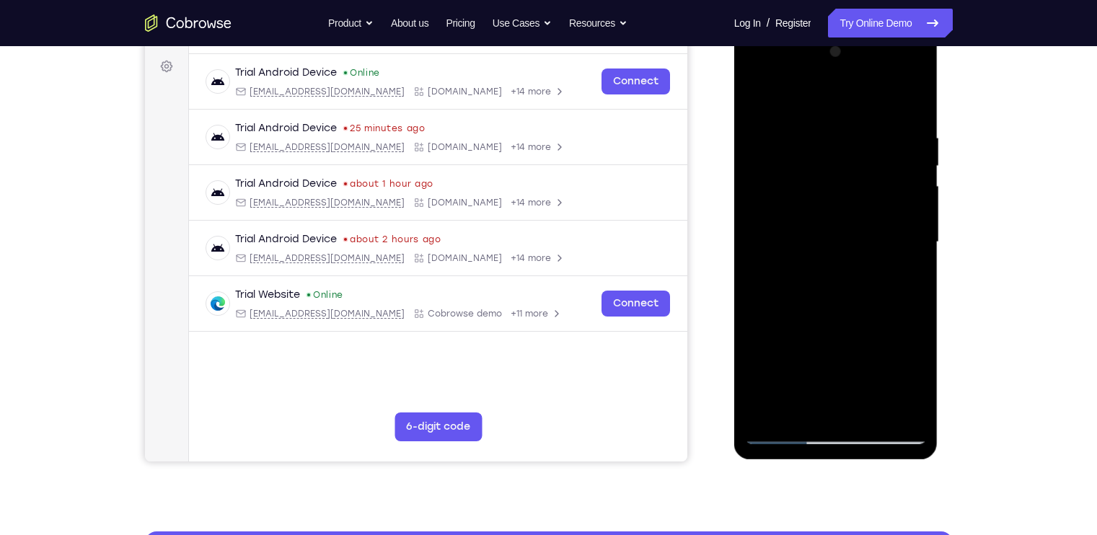
click at [856, 122] on div at bounding box center [836, 242] width 182 height 404
drag, startPoint x: 858, startPoint y: 362, endPoint x: 871, endPoint y: 129, distance: 233.2
click at [871, 129] on div at bounding box center [836, 242] width 182 height 404
drag, startPoint x: 863, startPoint y: 307, endPoint x: 866, endPoint y: 164, distance: 142.8
click at [866, 164] on div at bounding box center [836, 242] width 182 height 404
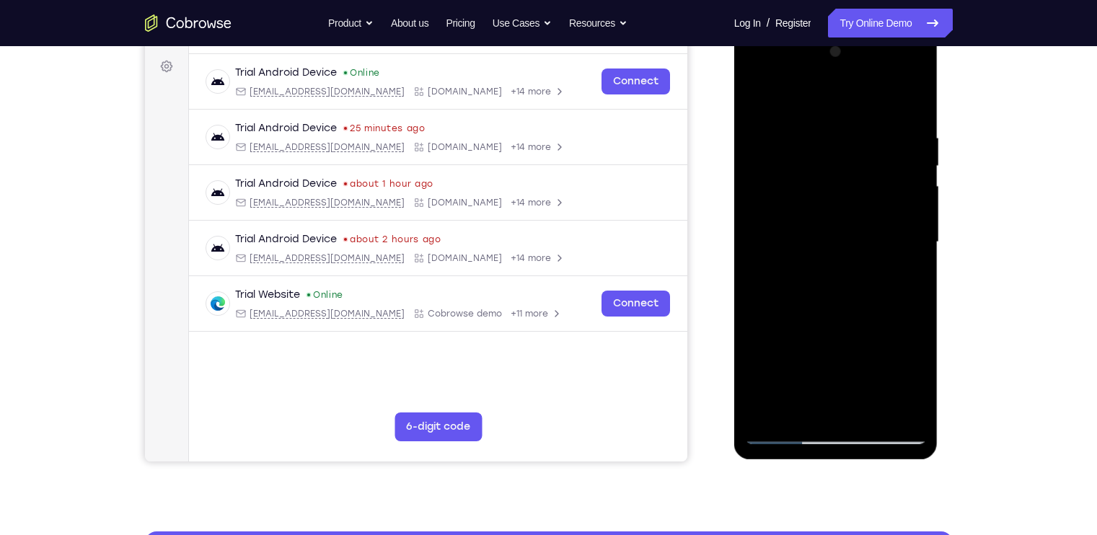
drag, startPoint x: 863, startPoint y: 309, endPoint x: 845, endPoint y: 350, distance: 44.2
click at [845, 350] on div at bounding box center [836, 242] width 182 height 404
drag, startPoint x: 845, startPoint y: 350, endPoint x: 864, endPoint y: 205, distance: 145.5
click at [864, 205] on div at bounding box center [836, 242] width 182 height 404
drag, startPoint x: 851, startPoint y: 350, endPoint x: 846, endPoint y: 205, distance: 145.7
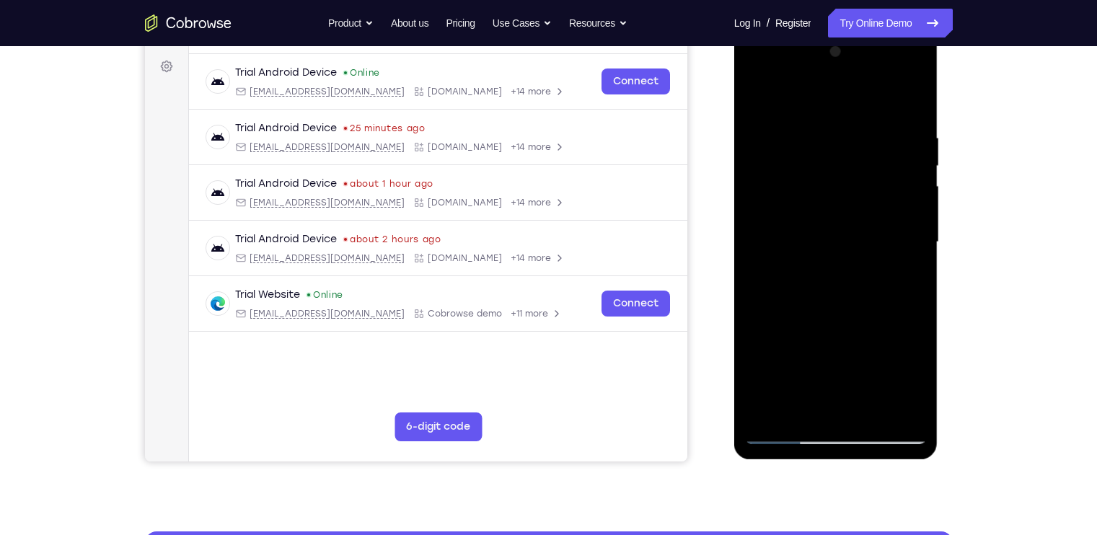
click at [846, 205] on div at bounding box center [836, 242] width 182 height 404
drag, startPoint x: 845, startPoint y: 329, endPoint x: 848, endPoint y: 173, distance: 156.5
click at [848, 173] on div at bounding box center [836, 242] width 182 height 404
drag, startPoint x: 848, startPoint y: 328, endPoint x: 848, endPoint y: 187, distance: 140.6
click at [848, 187] on div at bounding box center [836, 242] width 182 height 404
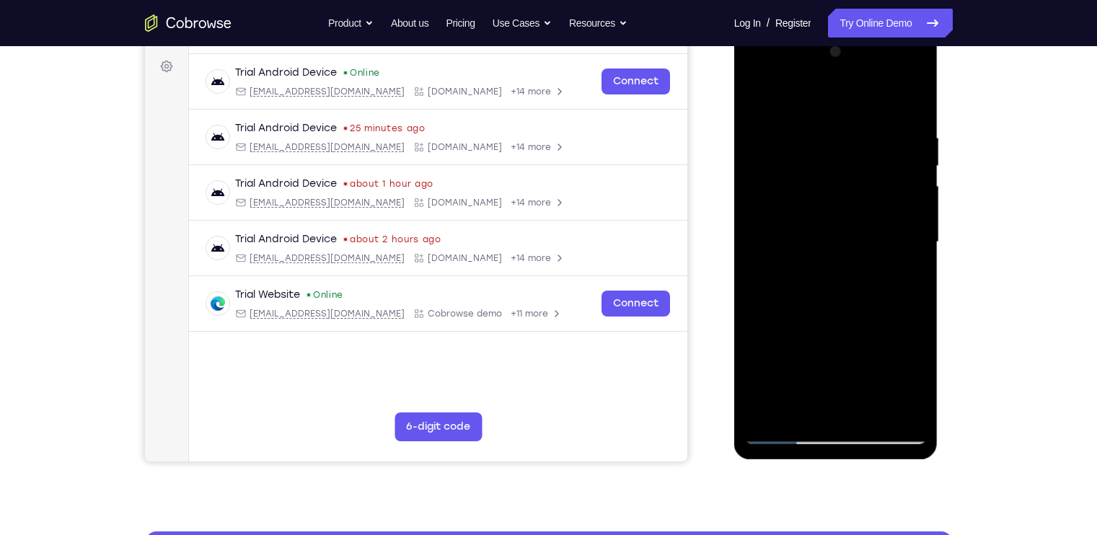
drag, startPoint x: 843, startPoint y: 345, endPoint x: 841, endPoint y: 195, distance: 150.7
click at [841, 195] on div at bounding box center [836, 242] width 182 height 404
drag, startPoint x: 841, startPoint y: 328, endPoint x: 840, endPoint y: 186, distance: 142.0
click at [840, 186] on div at bounding box center [836, 242] width 182 height 404
drag, startPoint x: 869, startPoint y: 158, endPoint x: 864, endPoint y: 443, distance: 285.5
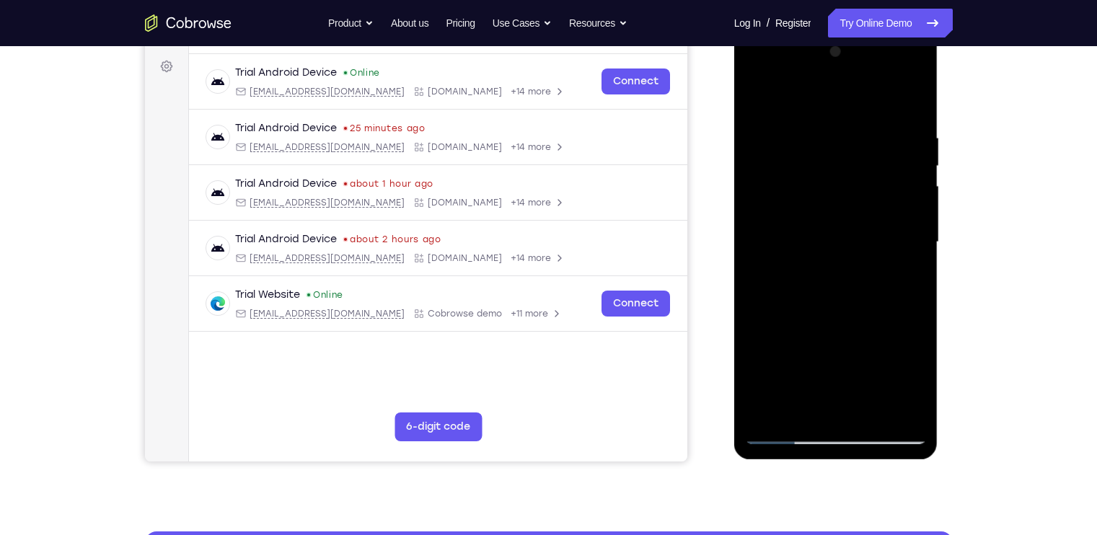
click at [864, 443] on div at bounding box center [836, 242] width 182 height 404
drag, startPoint x: 828, startPoint y: 237, endPoint x: 818, endPoint y: 369, distance: 132.3
click at [818, 369] on div at bounding box center [836, 242] width 182 height 404
drag, startPoint x: 833, startPoint y: 242, endPoint x: 815, endPoint y: 371, distance: 129.7
click at [815, 371] on div at bounding box center [836, 242] width 182 height 404
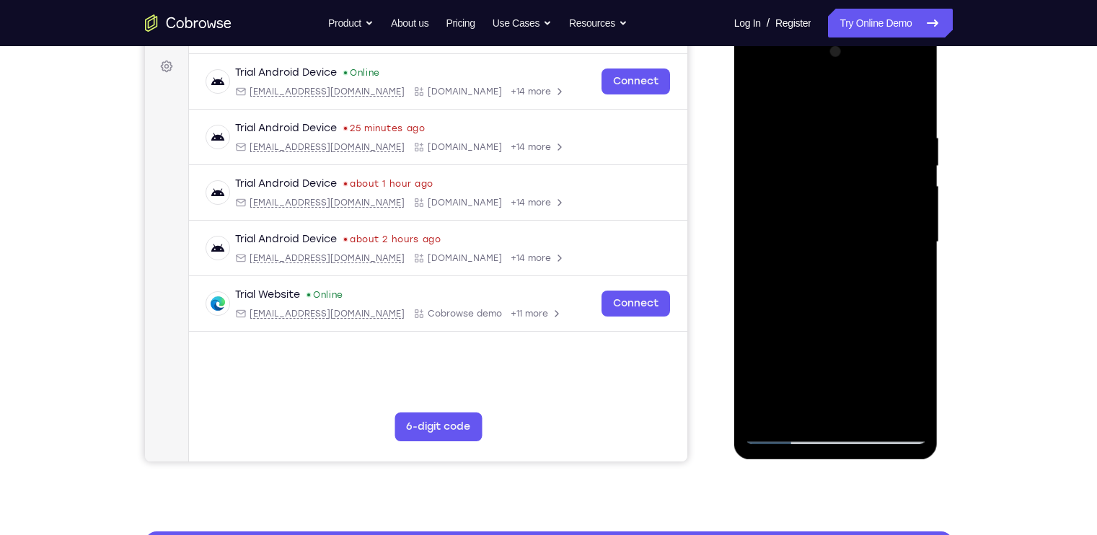
drag, startPoint x: 835, startPoint y: 198, endPoint x: 814, endPoint y: 394, distance: 197.2
click at [814, 394] on div at bounding box center [836, 242] width 182 height 404
click at [898, 76] on div at bounding box center [836, 242] width 182 height 404
click at [836, 132] on div at bounding box center [836, 242] width 182 height 404
drag, startPoint x: 836, startPoint y: 304, endPoint x: 839, endPoint y: 152, distance: 151.4
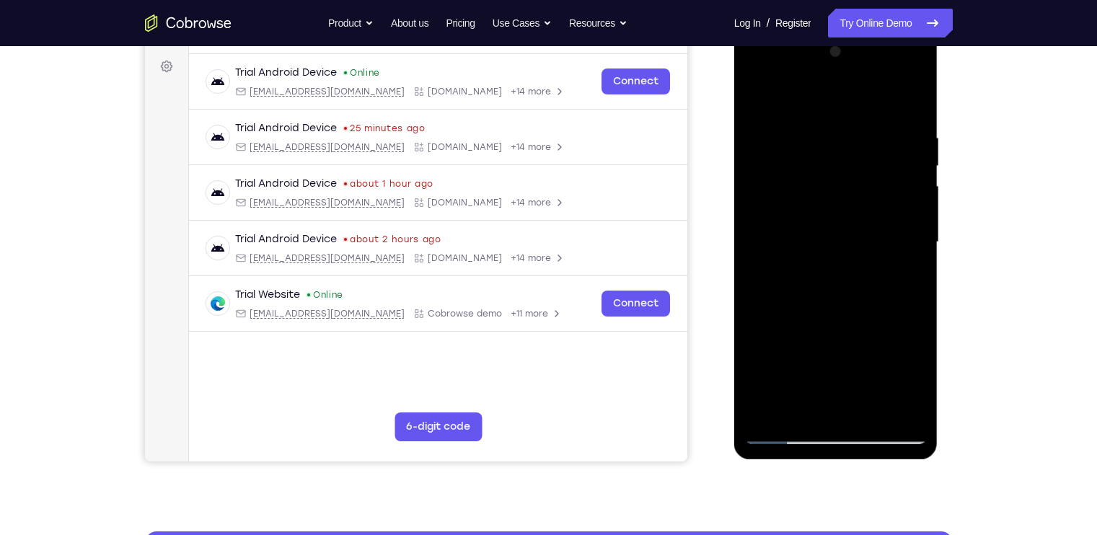
click at [839, 152] on div at bounding box center [836, 242] width 182 height 404
drag, startPoint x: 851, startPoint y: 384, endPoint x: 843, endPoint y: 146, distance: 238.0
click at [843, 146] on div at bounding box center [836, 242] width 182 height 404
drag, startPoint x: 855, startPoint y: 343, endPoint x: 851, endPoint y: 133, distance: 209.8
click at [851, 133] on div at bounding box center [836, 242] width 182 height 404
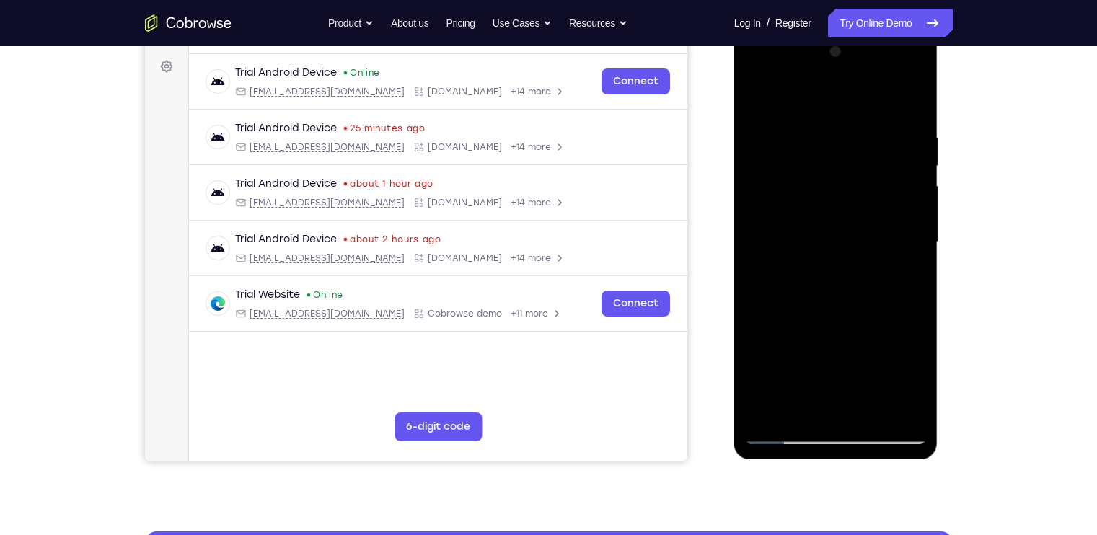
drag, startPoint x: 849, startPoint y: 355, endPoint x: 833, endPoint y: 161, distance: 195.2
click at [833, 161] on div at bounding box center [836, 242] width 182 height 404
drag, startPoint x: 847, startPoint y: 340, endPoint x: 842, endPoint y: 130, distance: 209.1
click at [842, 130] on div at bounding box center [836, 242] width 182 height 404
drag, startPoint x: 840, startPoint y: 306, endPoint x: 841, endPoint y: 147, distance: 158.6
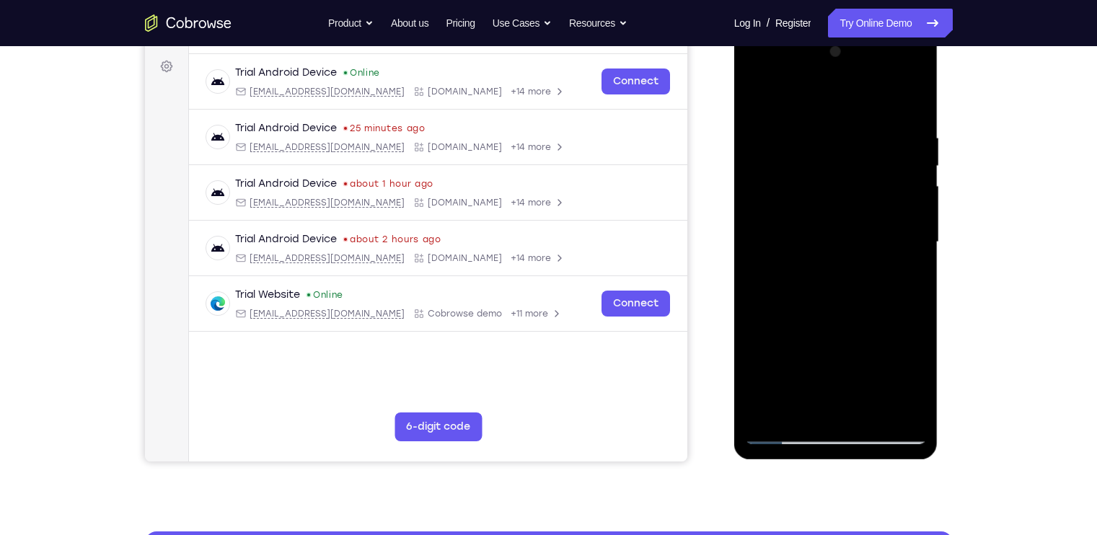
click at [841, 147] on div at bounding box center [836, 242] width 182 height 404
drag, startPoint x: 843, startPoint y: 303, endPoint x: 841, endPoint y: 131, distance: 171.6
click at [841, 131] on div at bounding box center [836, 242] width 182 height 404
drag, startPoint x: 850, startPoint y: 320, endPoint x: 844, endPoint y: 145, distance: 175.3
click at [844, 145] on div at bounding box center [836, 242] width 182 height 404
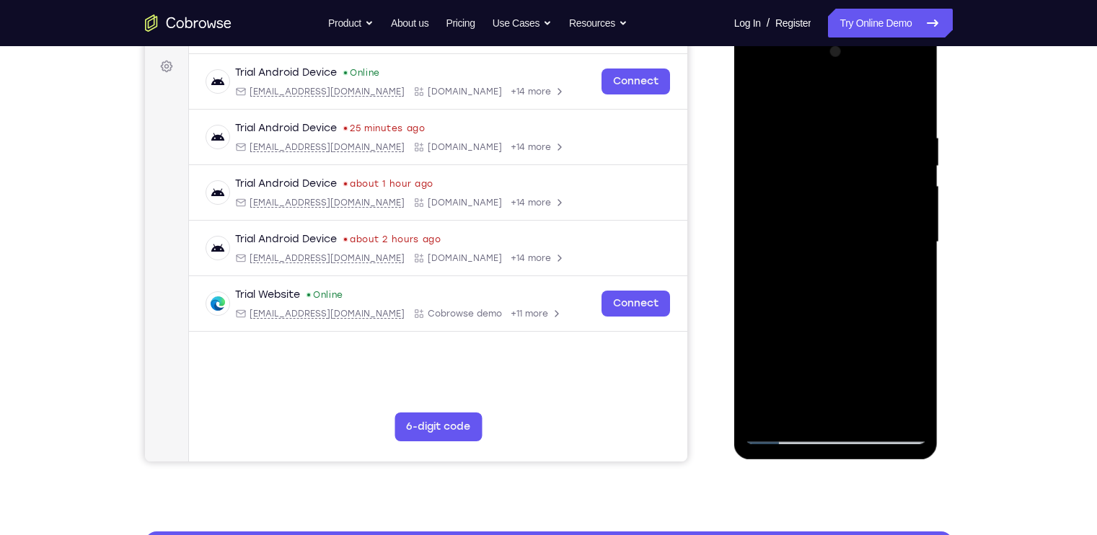
click at [855, 324] on div at bounding box center [836, 242] width 182 height 404
click at [897, 73] on div at bounding box center [836, 242] width 182 height 404
click at [870, 129] on div at bounding box center [836, 242] width 182 height 404
drag, startPoint x: 828, startPoint y: 329, endPoint x: 844, endPoint y: 151, distance: 178.8
click at [844, 151] on div at bounding box center [836, 242] width 182 height 404
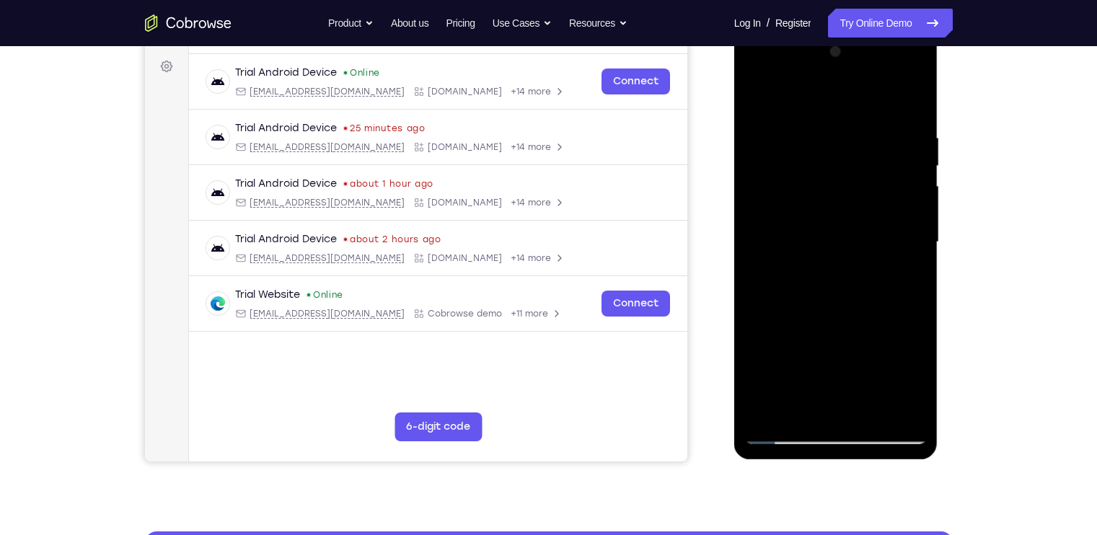
drag, startPoint x: 835, startPoint y: 312, endPoint x: 841, endPoint y: 141, distance: 171.7
click at [841, 141] on div at bounding box center [836, 242] width 182 height 404
drag, startPoint x: 834, startPoint y: 295, endPoint x: 843, endPoint y: 128, distance: 166.8
click at [843, 128] on div at bounding box center [836, 242] width 182 height 404
drag, startPoint x: 844, startPoint y: 311, endPoint x: 855, endPoint y: 127, distance: 184.9
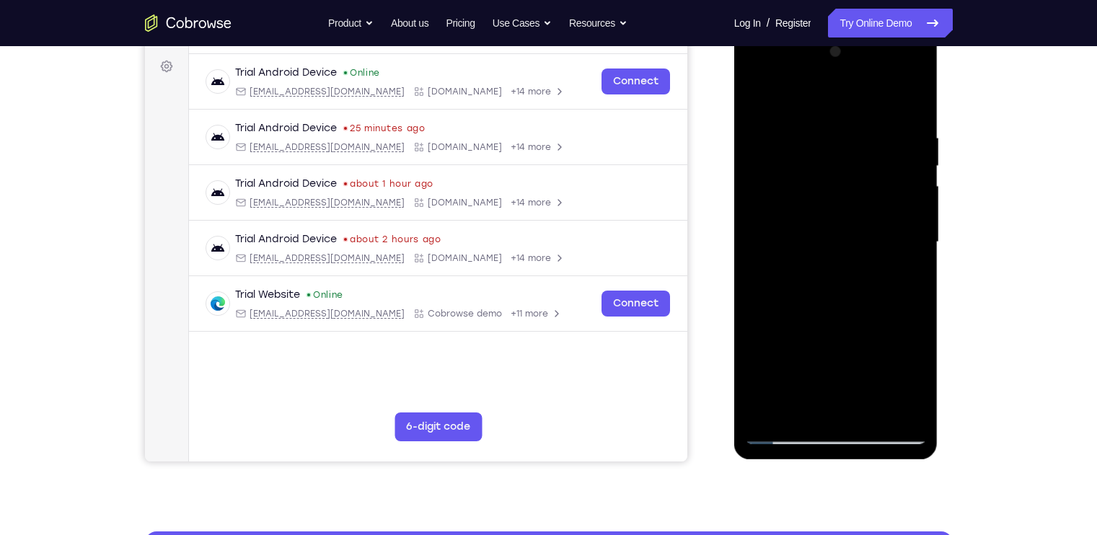
click at [855, 127] on div at bounding box center [836, 242] width 182 height 404
drag, startPoint x: 855, startPoint y: 332, endPoint x: 862, endPoint y: 123, distance: 209.2
click at [862, 123] on div at bounding box center [836, 242] width 182 height 404
drag, startPoint x: 853, startPoint y: 326, endPoint x: 872, endPoint y: 137, distance: 189.8
click at [872, 137] on div at bounding box center [836, 242] width 182 height 404
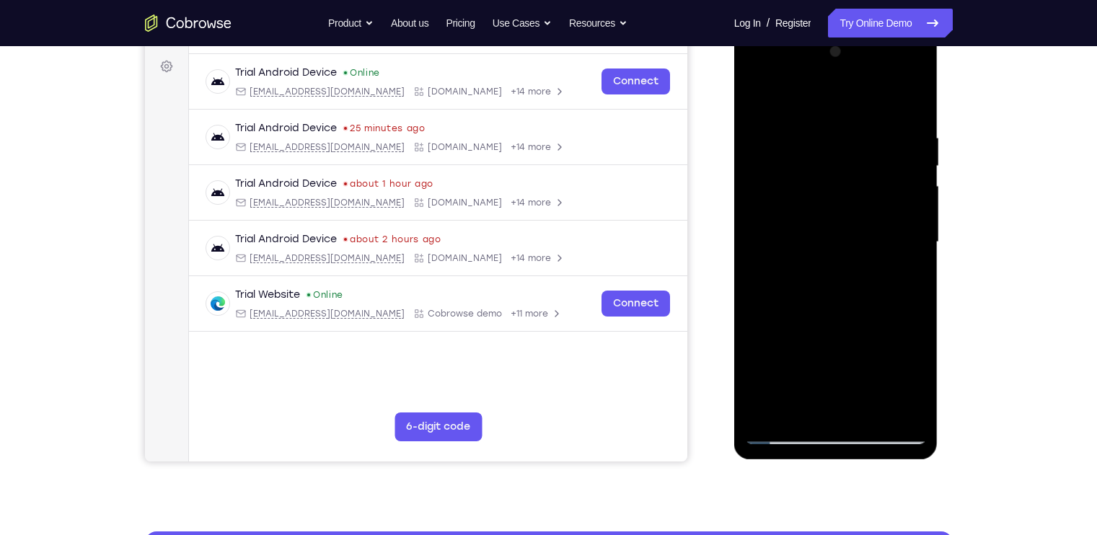
drag, startPoint x: 872, startPoint y: 355, endPoint x: 873, endPoint y: 170, distance: 184.6
click at [873, 170] on div at bounding box center [836, 242] width 182 height 404
drag, startPoint x: 860, startPoint y: 356, endPoint x: 863, endPoint y: 128, distance: 228.6
click at [863, 128] on div at bounding box center [836, 242] width 182 height 404
drag, startPoint x: 857, startPoint y: 362, endPoint x: 858, endPoint y: 155, distance: 206.9
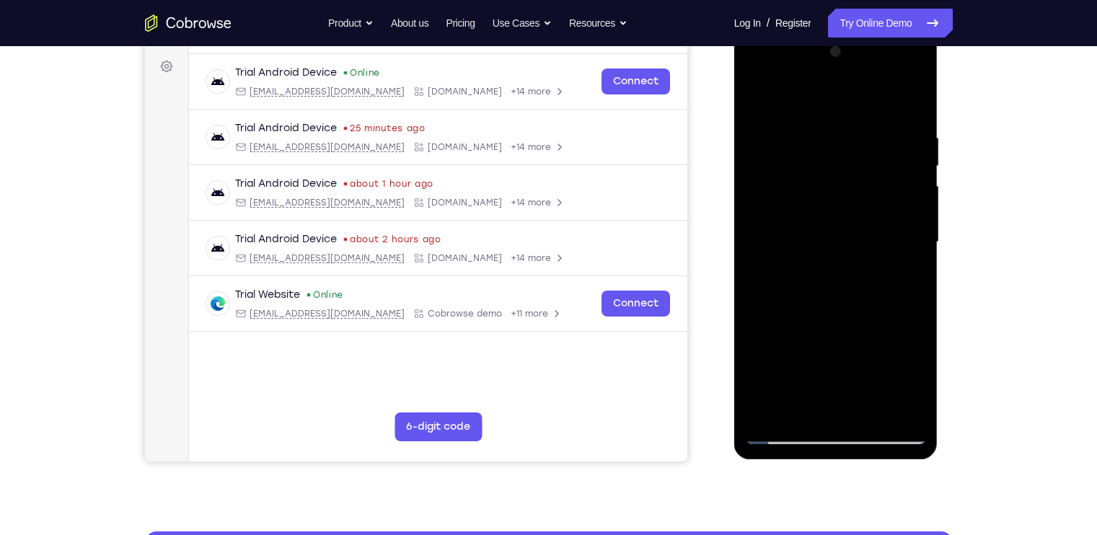
click at [858, 155] on div at bounding box center [836, 242] width 182 height 404
drag, startPoint x: 853, startPoint y: 327, endPoint x: 858, endPoint y: 105, distance: 221.4
click at [858, 105] on div at bounding box center [836, 242] width 182 height 404
drag, startPoint x: 856, startPoint y: 304, endPoint x: 860, endPoint y: 128, distance: 176.7
click at [860, 128] on div at bounding box center [836, 242] width 182 height 404
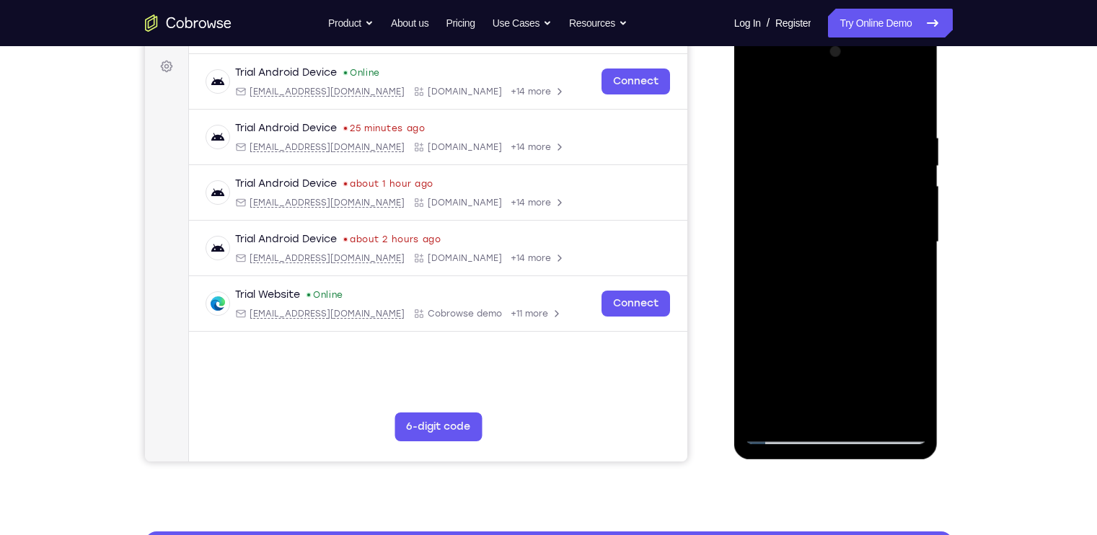
drag, startPoint x: 863, startPoint y: 319, endPoint x: 864, endPoint y: 169, distance: 150.0
click at [864, 169] on div at bounding box center [836, 242] width 182 height 404
click at [858, 243] on div at bounding box center [836, 242] width 182 height 404
click at [842, 231] on div at bounding box center [836, 242] width 182 height 404
click at [783, 247] on div at bounding box center [836, 242] width 182 height 404
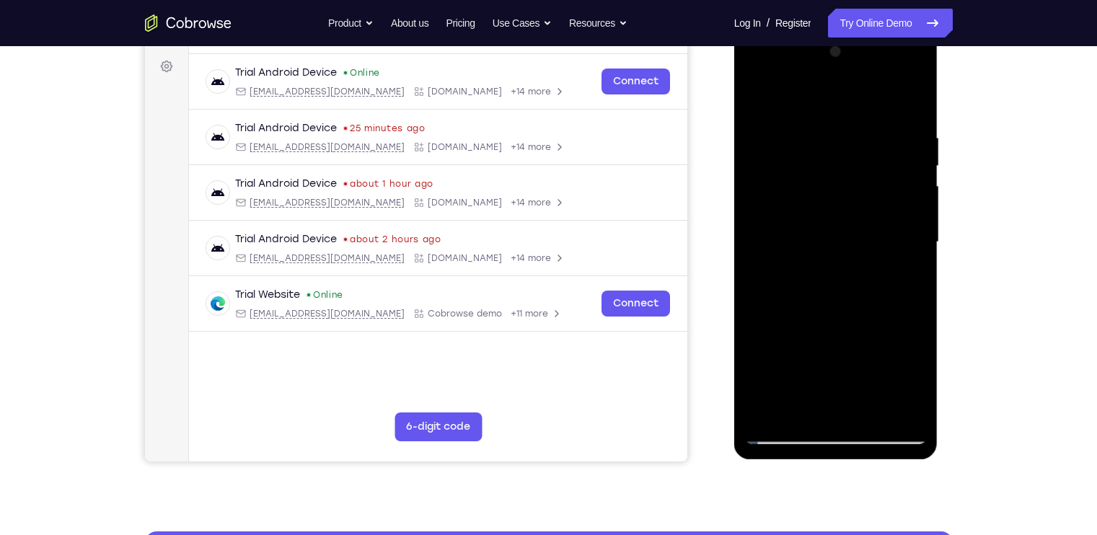
click at [805, 212] on div at bounding box center [836, 242] width 182 height 404
click at [822, 244] on div at bounding box center [836, 242] width 182 height 404
click at [848, 245] on div at bounding box center [836, 242] width 182 height 404
click at [872, 247] on div at bounding box center [836, 242] width 182 height 404
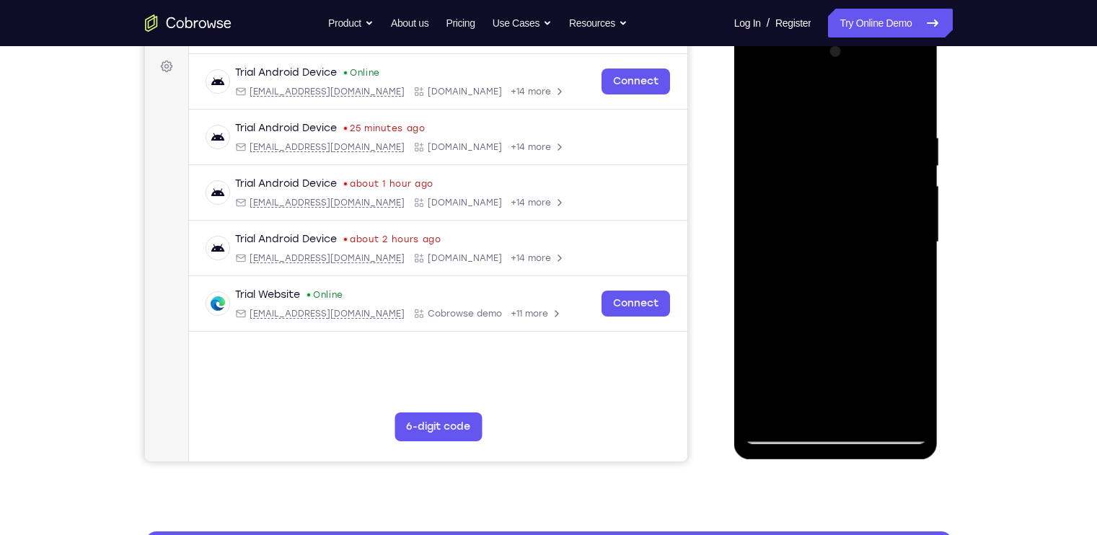
click at [887, 247] on div at bounding box center [836, 242] width 182 height 404
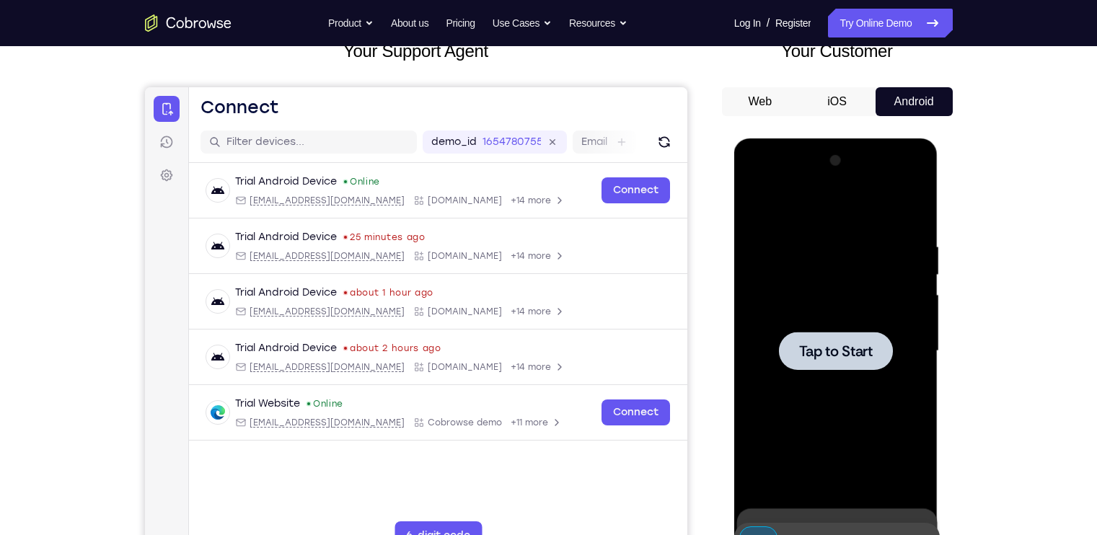
scroll to position [126, 0]
